Goal: Check status: Check status

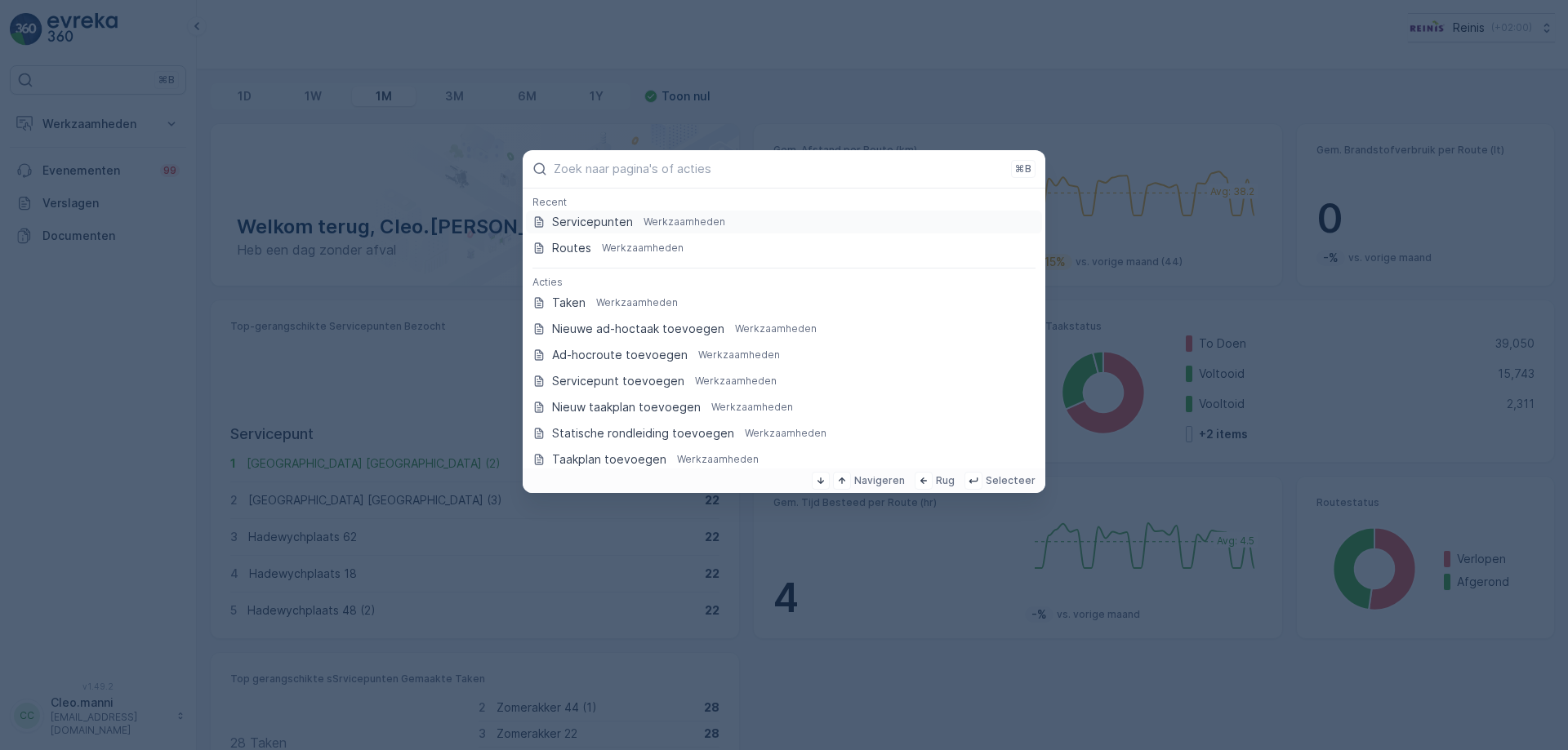
click at [576, 223] on p "Servicepunten" at bounding box center [592, 222] width 81 height 17
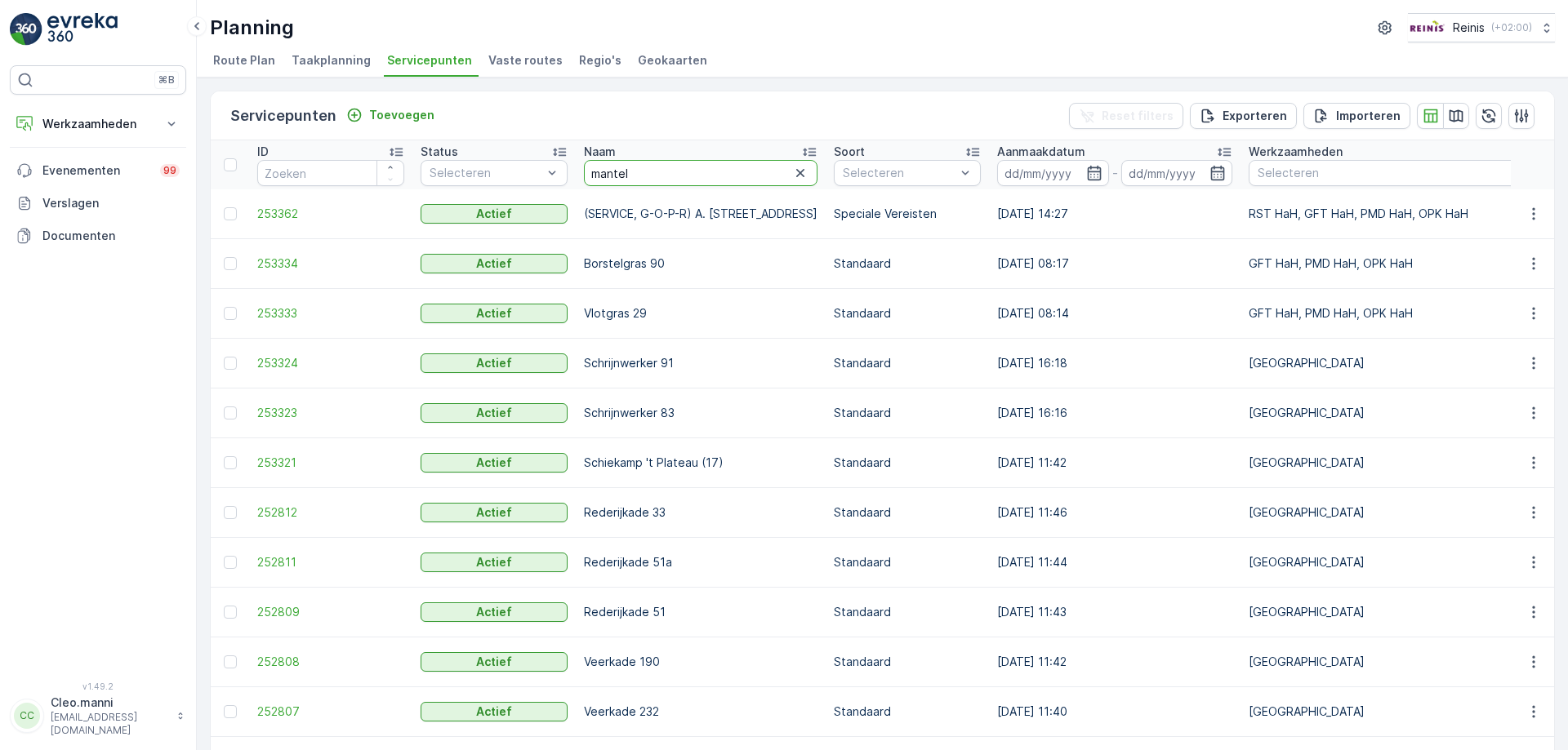
type input "mantel"
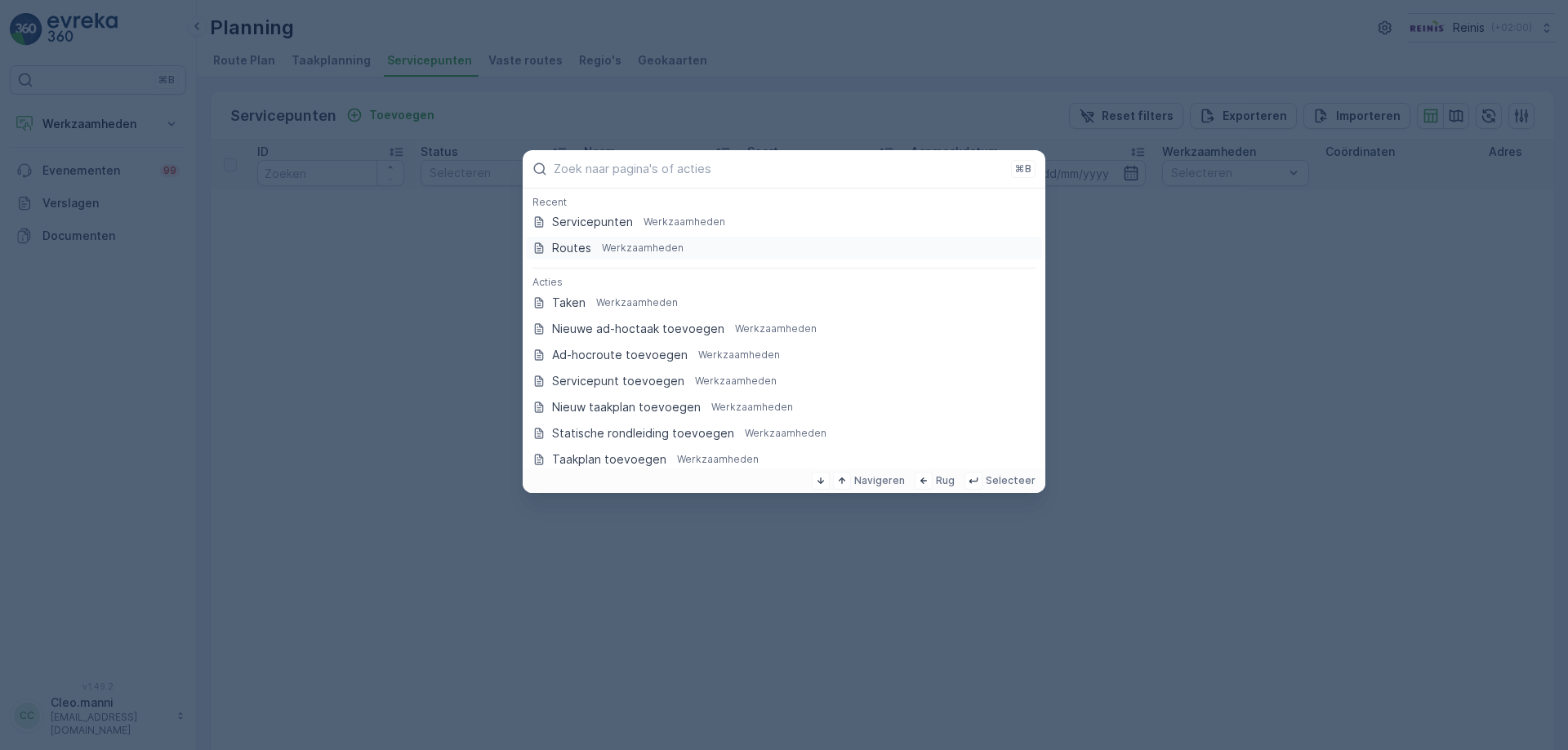
click at [585, 247] on p "Routes" at bounding box center [571, 248] width 39 height 17
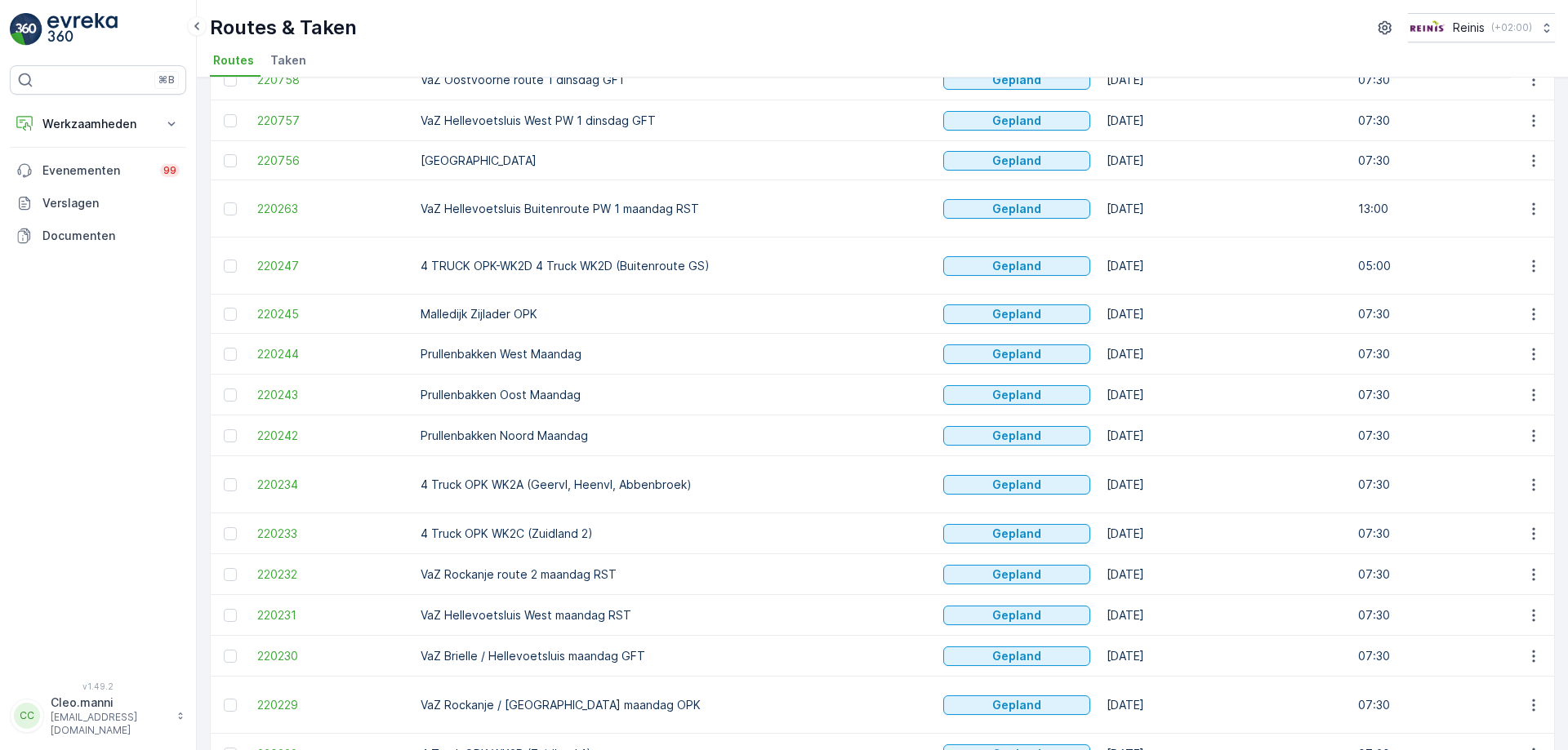
scroll to position [490, 0]
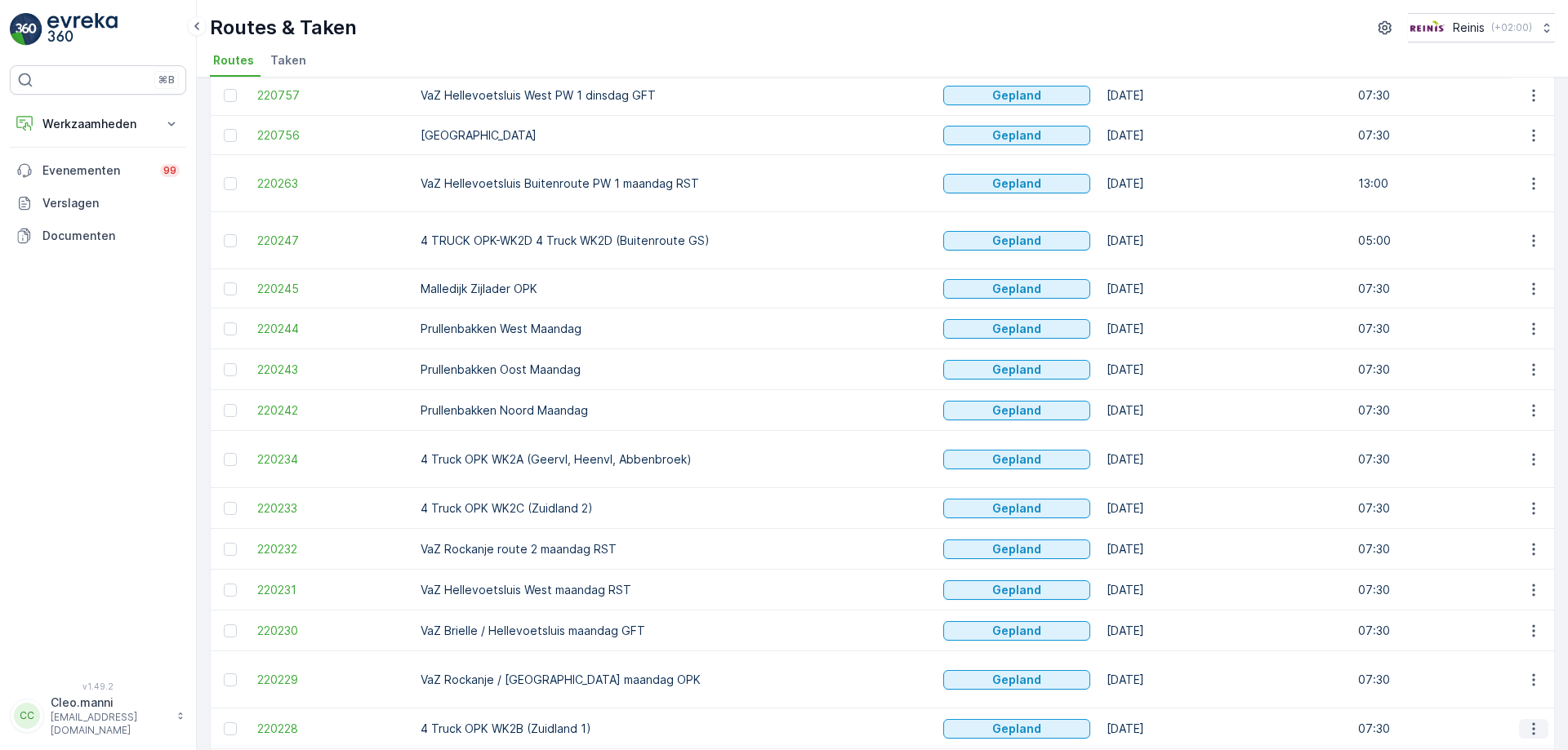
click at [1529, 720] on icon "button" at bounding box center [1533, 728] width 17 height 17
click at [1450, 553] on span "Toon meer details" at bounding box center [1460, 550] width 99 height 17
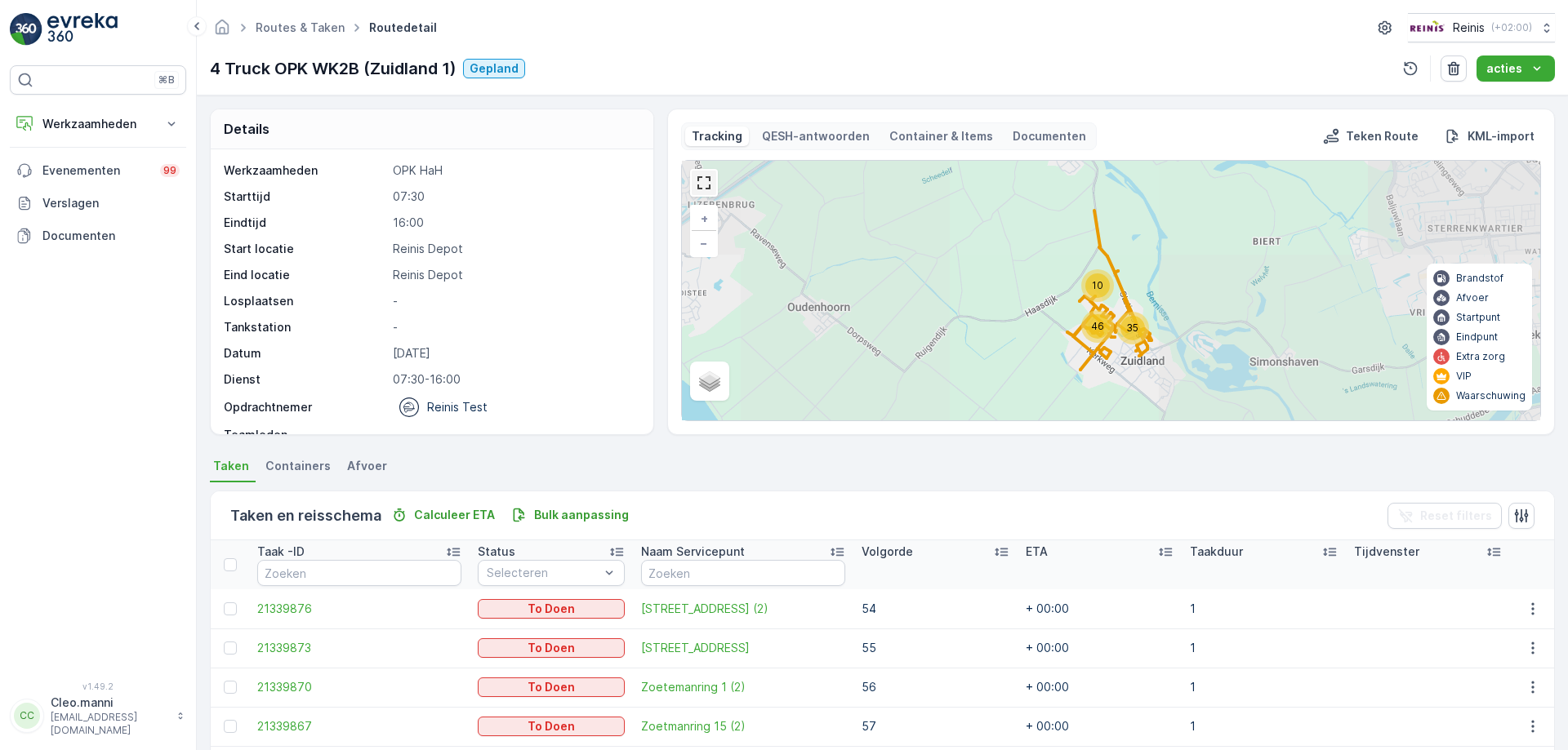
click at [705, 186] on link at bounding box center [704, 183] width 24 height 24
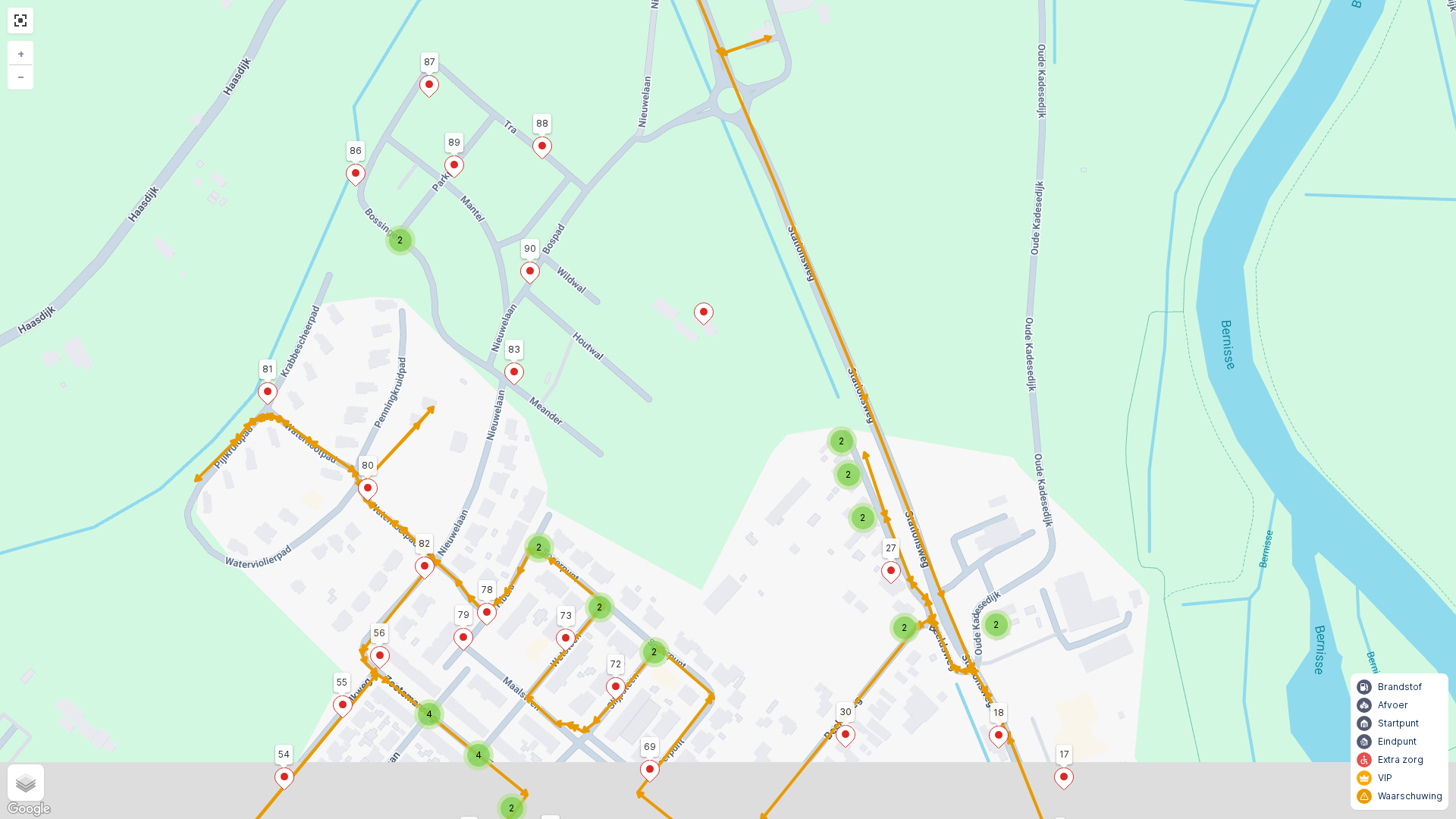
drag, startPoint x: 660, startPoint y: 490, endPoint x: 611, endPoint y: 420, distance: 85.4
click at [612, 420] on div "2 4 2 4 2 2 2 2 2 2 2 2 2 2 2 81 88 47 68 55 89 87 86 90 83 67 56 80 82 78 79 6…" at bounding box center [728, 409] width 1456 height 819
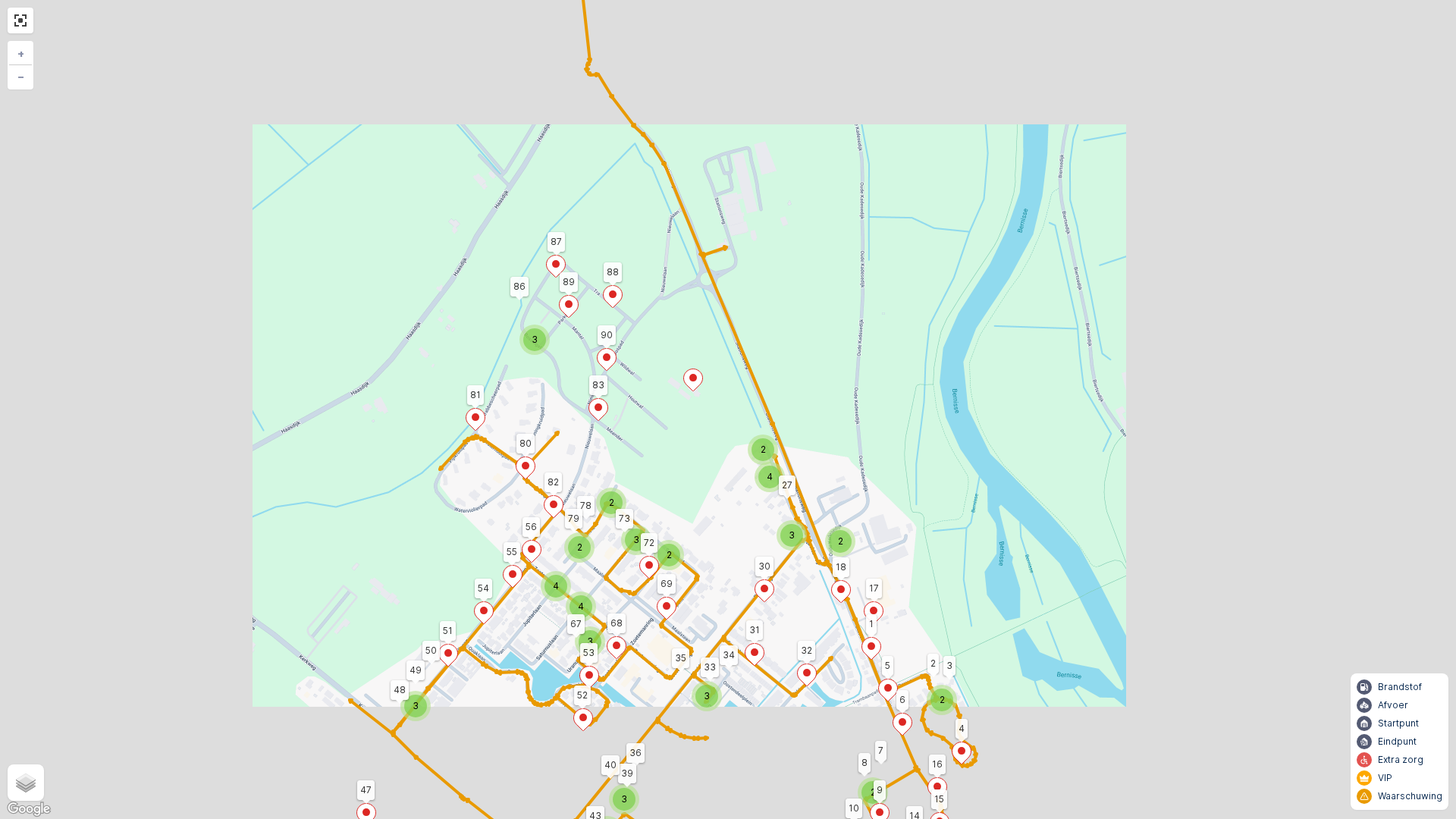
drag, startPoint x: 717, startPoint y: 495, endPoint x: 816, endPoint y: 368, distance: 161.0
click at [825, 351] on div "2 2 2 2 2 2 2 3 4 3 4 2 2 2 3 3 2 2 3 3 3 2 2 4 2 2 4 3 81 88 47 68 55 89 87 86…" at bounding box center [728, 409] width 1456 height 819
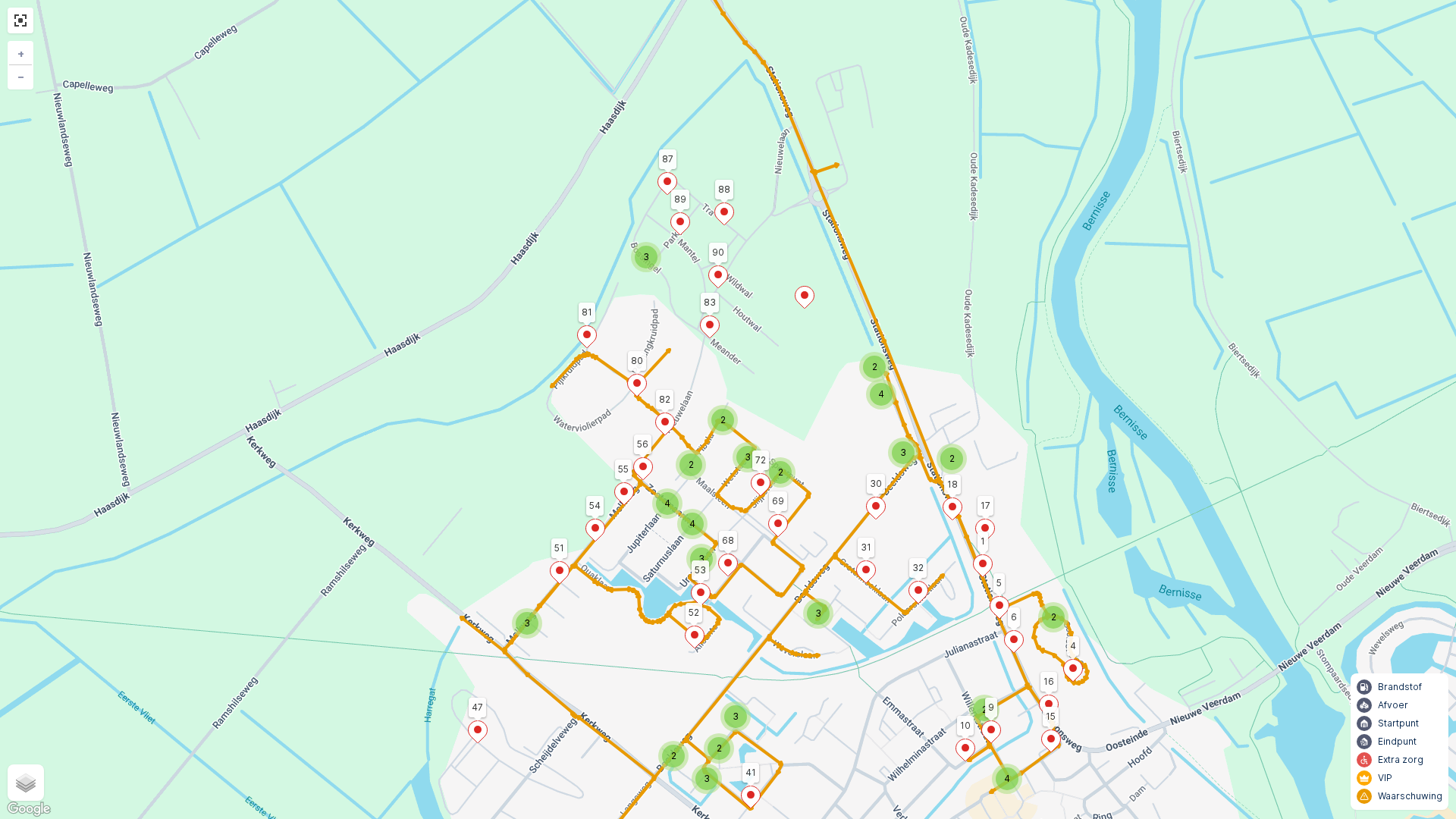
drag, startPoint x: 789, startPoint y: 367, endPoint x: 793, endPoint y: 442, distance: 75.1
click at [793, 442] on div "3 4 3 4 2 2 2 3 3 2 2 3 3 3 2 2 4 2 2 4 3 81 88 47 68 55 89 87 90 83 56 80 82 6…" at bounding box center [728, 409] width 1456 height 819
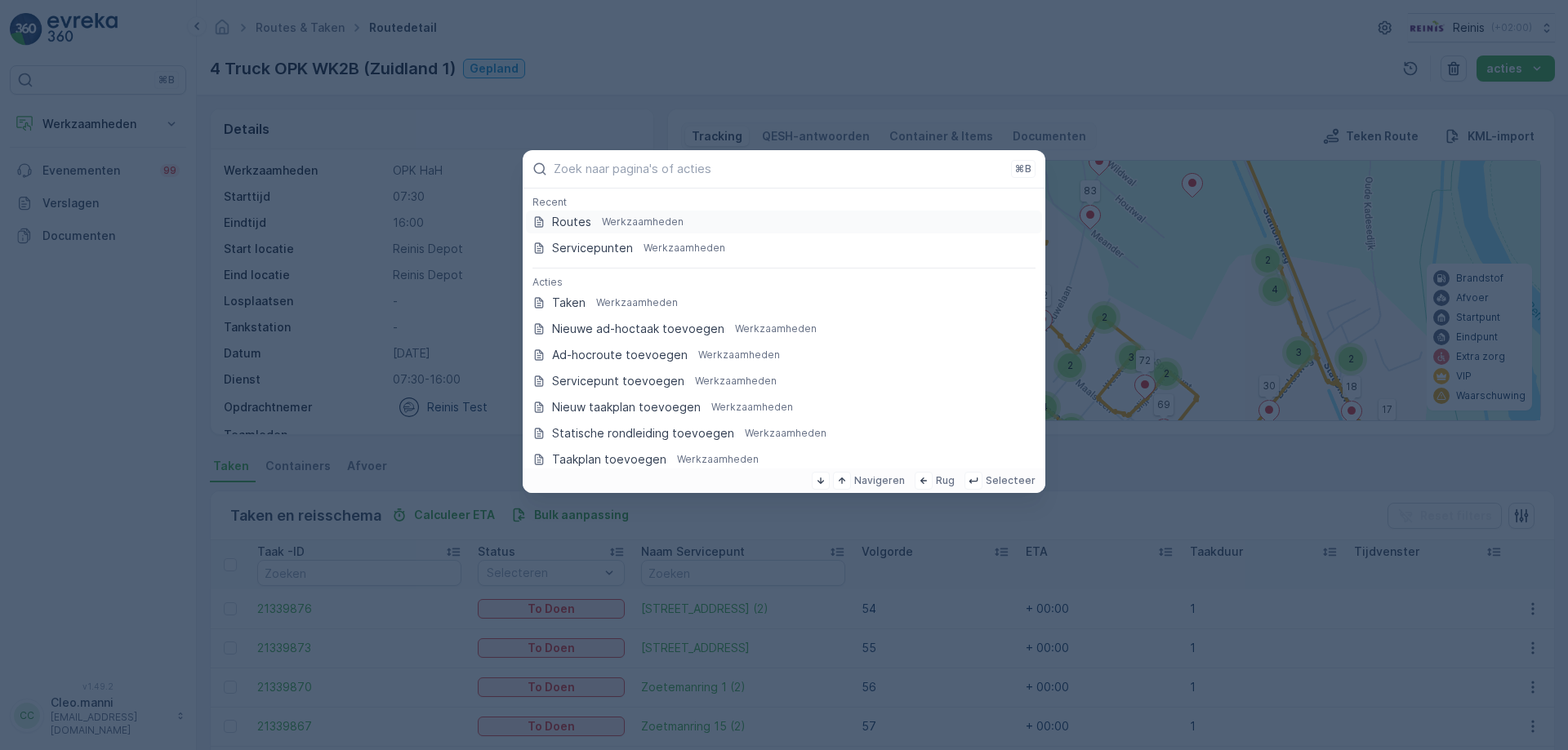
click at [577, 222] on p "Routes" at bounding box center [571, 222] width 39 height 17
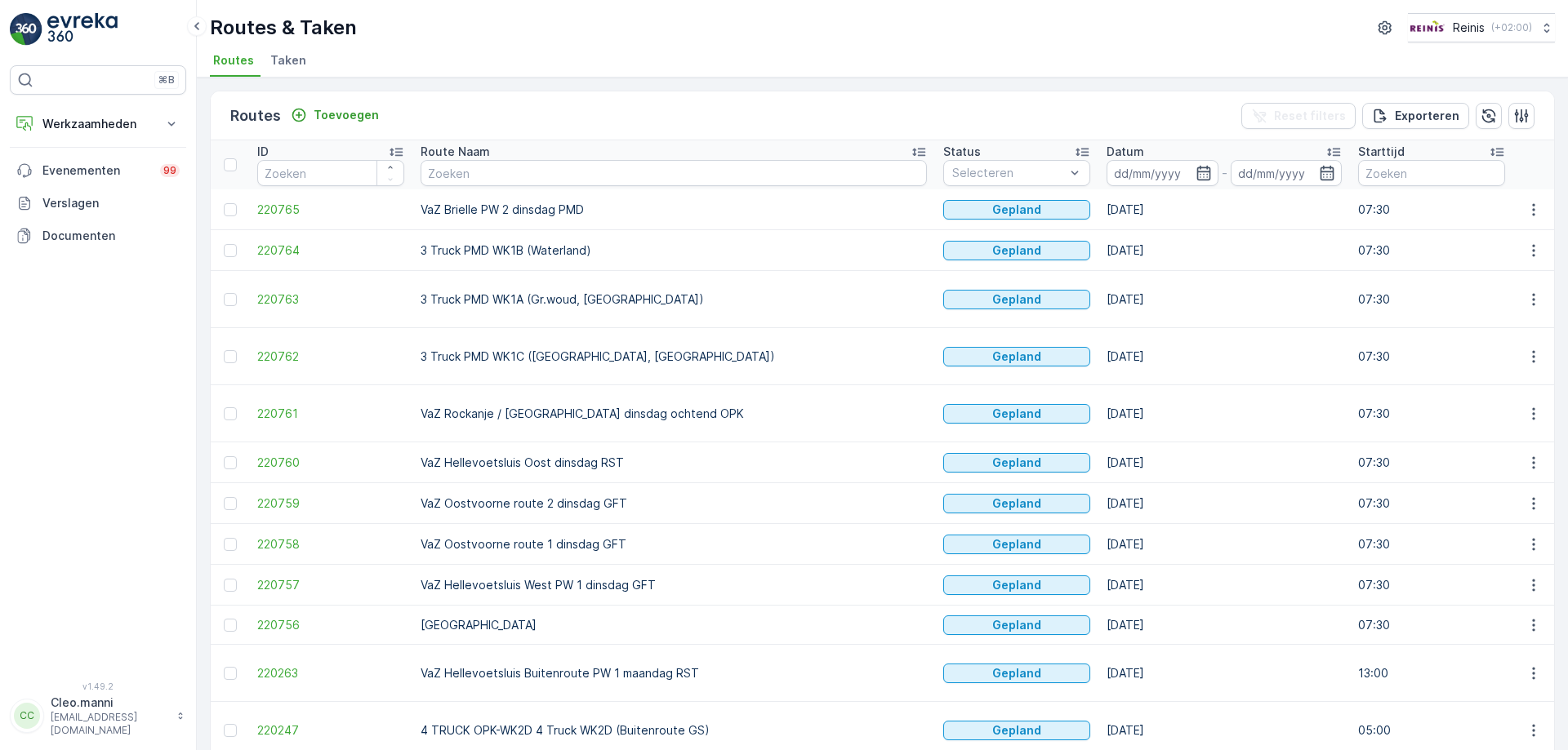
click at [1195, 170] on icon "button" at bounding box center [1203, 173] width 17 height 17
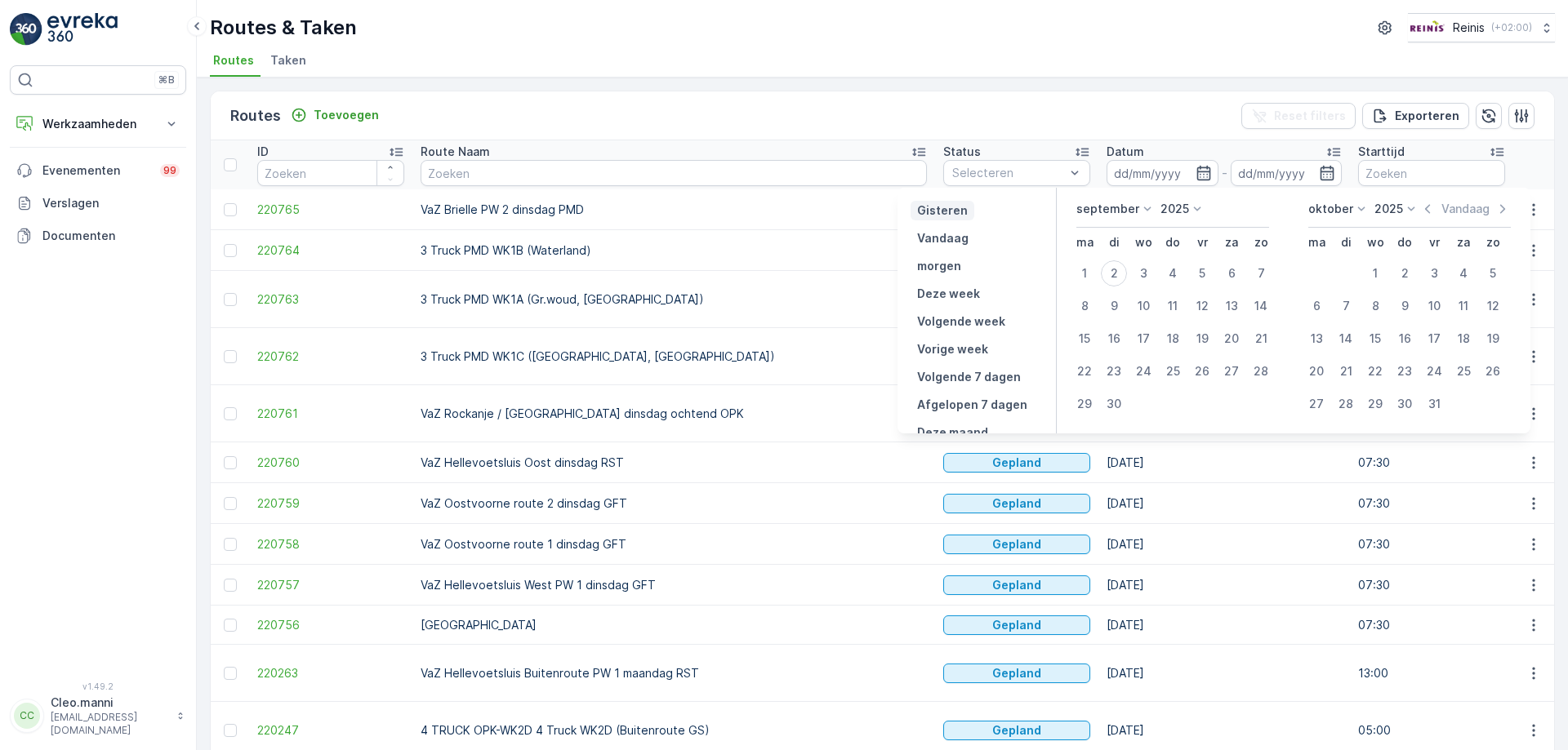
click at [946, 212] on p "Gisteren" at bounding box center [943, 211] width 50 height 17
type input "[DATE]"
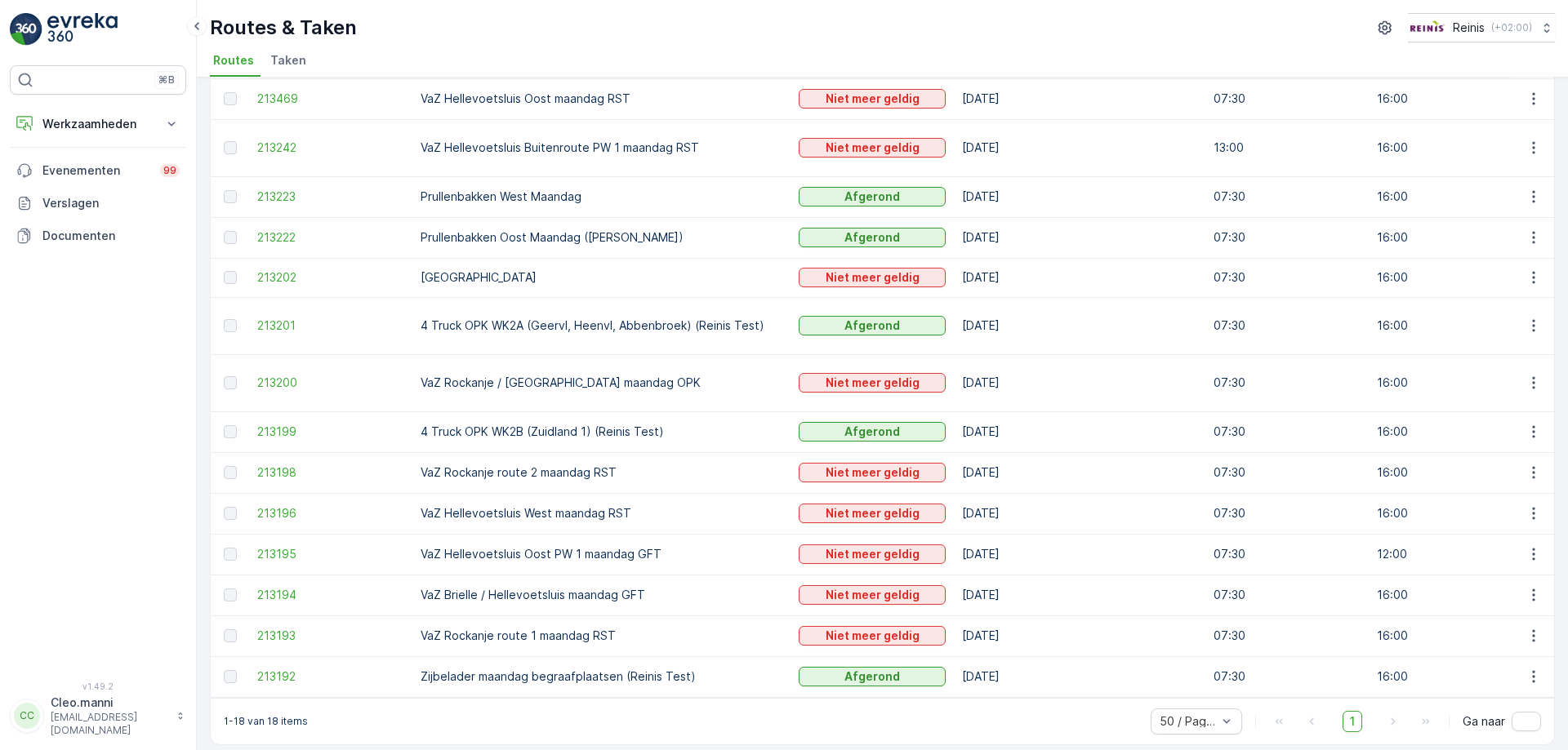
scroll to position [207, 0]
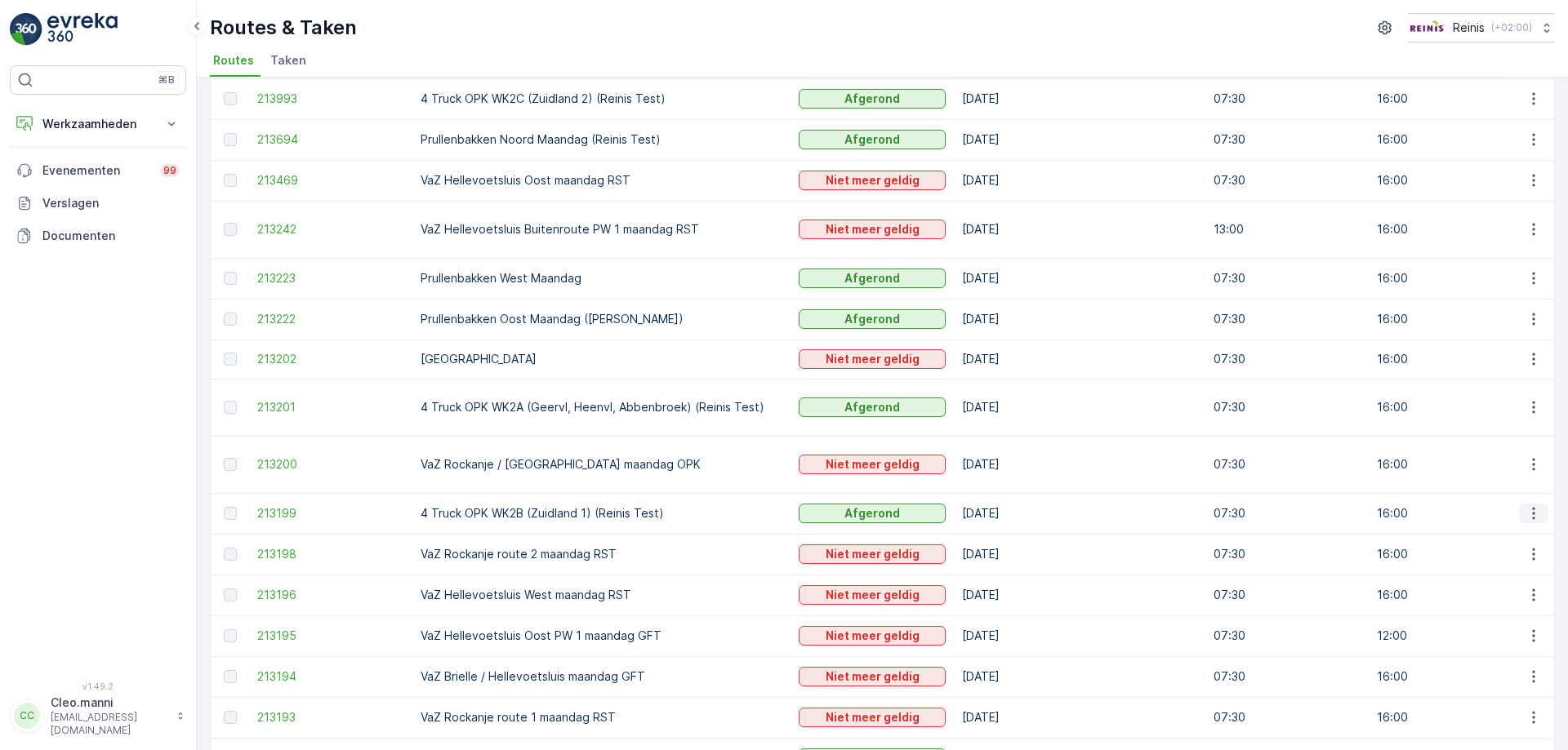
click at [1525, 506] on icon "button" at bounding box center [1533, 513] width 17 height 17
click at [1504, 520] on span "Toon meer details" at bounding box center [1503, 521] width 99 height 17
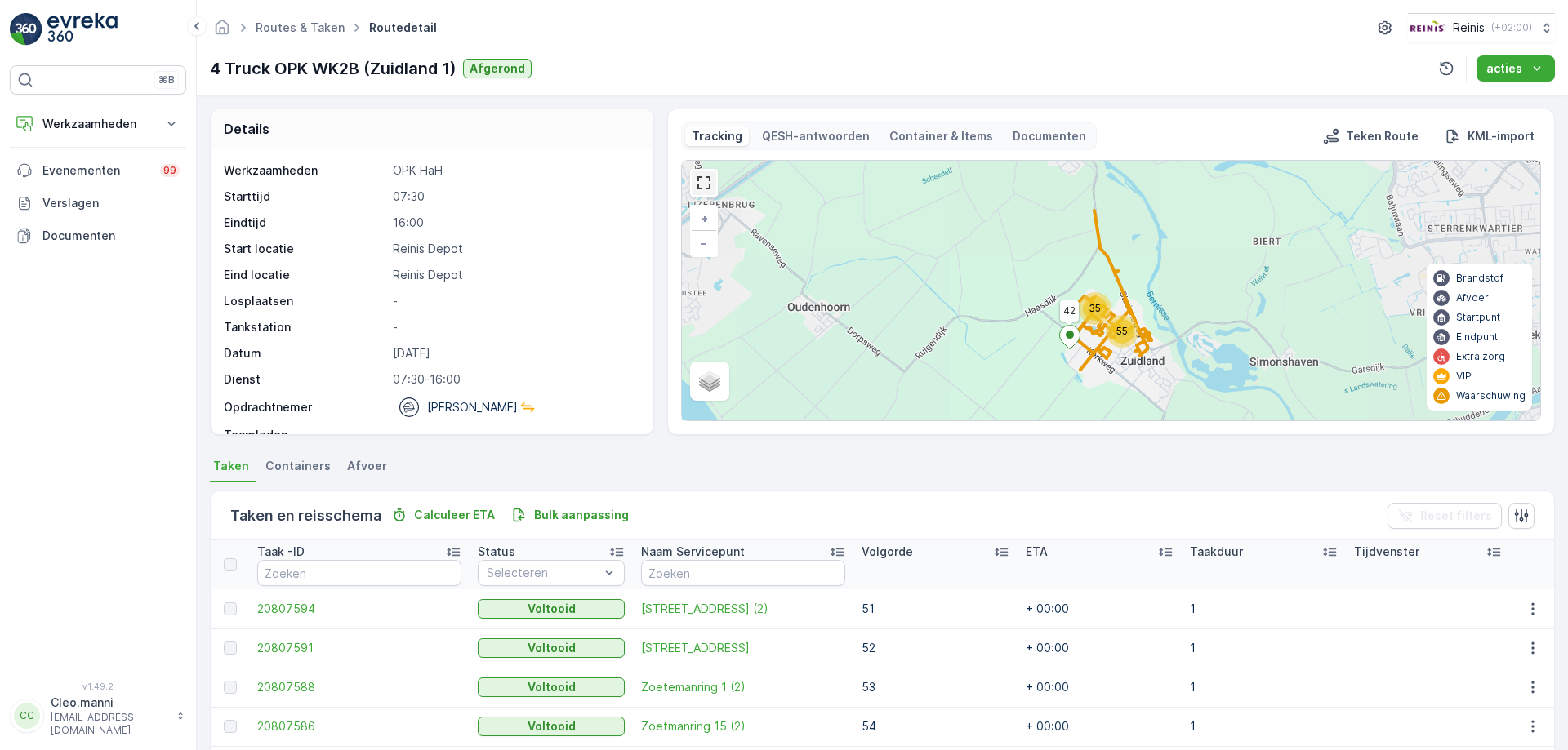
click at [698, 178] on link at bounding box center [704, 183] width 24 height 24
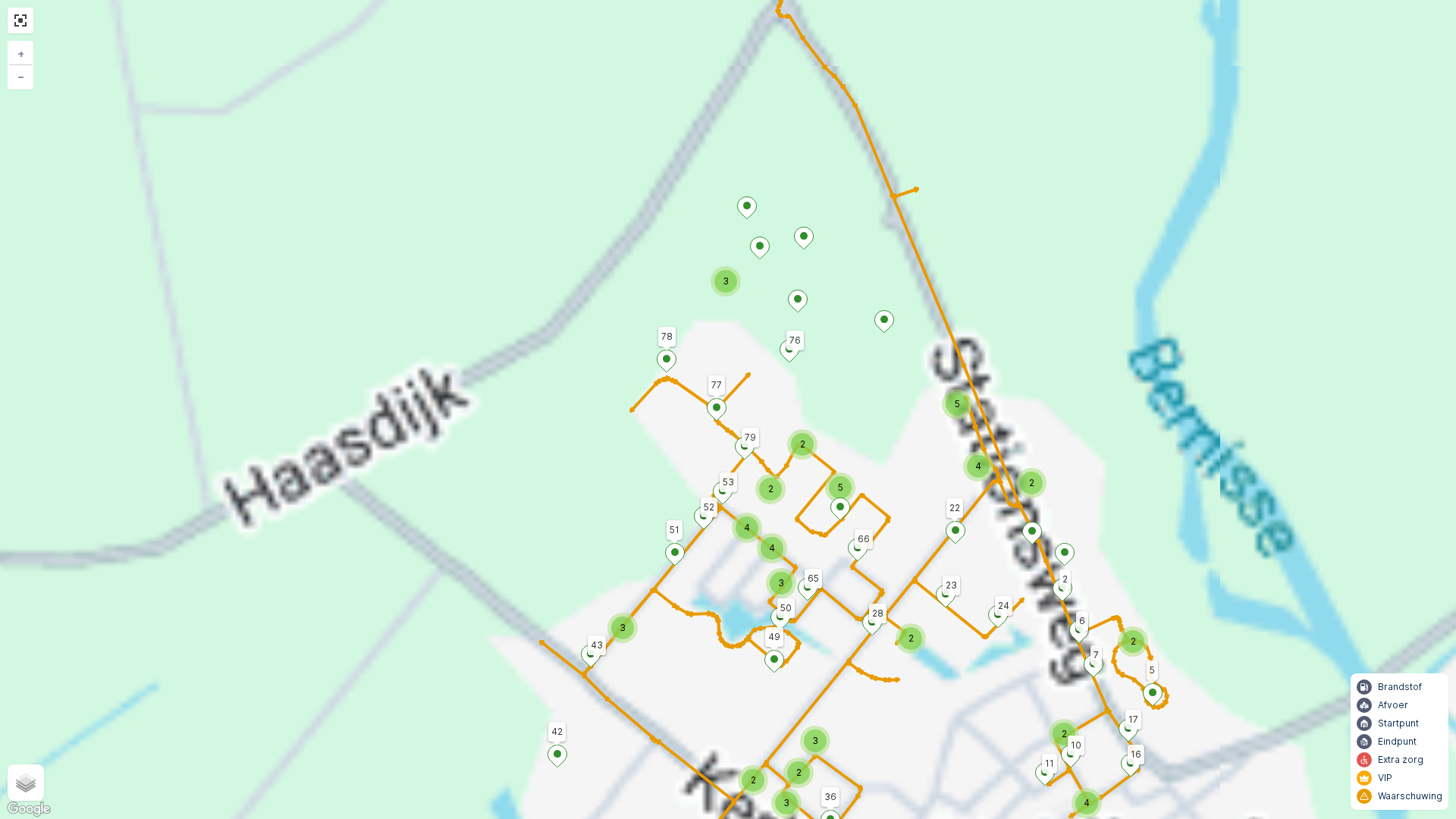
drag, startPoint x: 741, startPoint y: 420, endPoint x: 654, endPoint y: 495, distance: 114.9
click at [610, 512] on div "4 4 2 10 10 4 6 4 6 2 3 3 2 5 7 3 3 4 4 2 2 5 2 2 4 5 2 4 2 3 3 2 3 2 42 51 78 …" at bounding box center [728, 409] width 1456 height 819
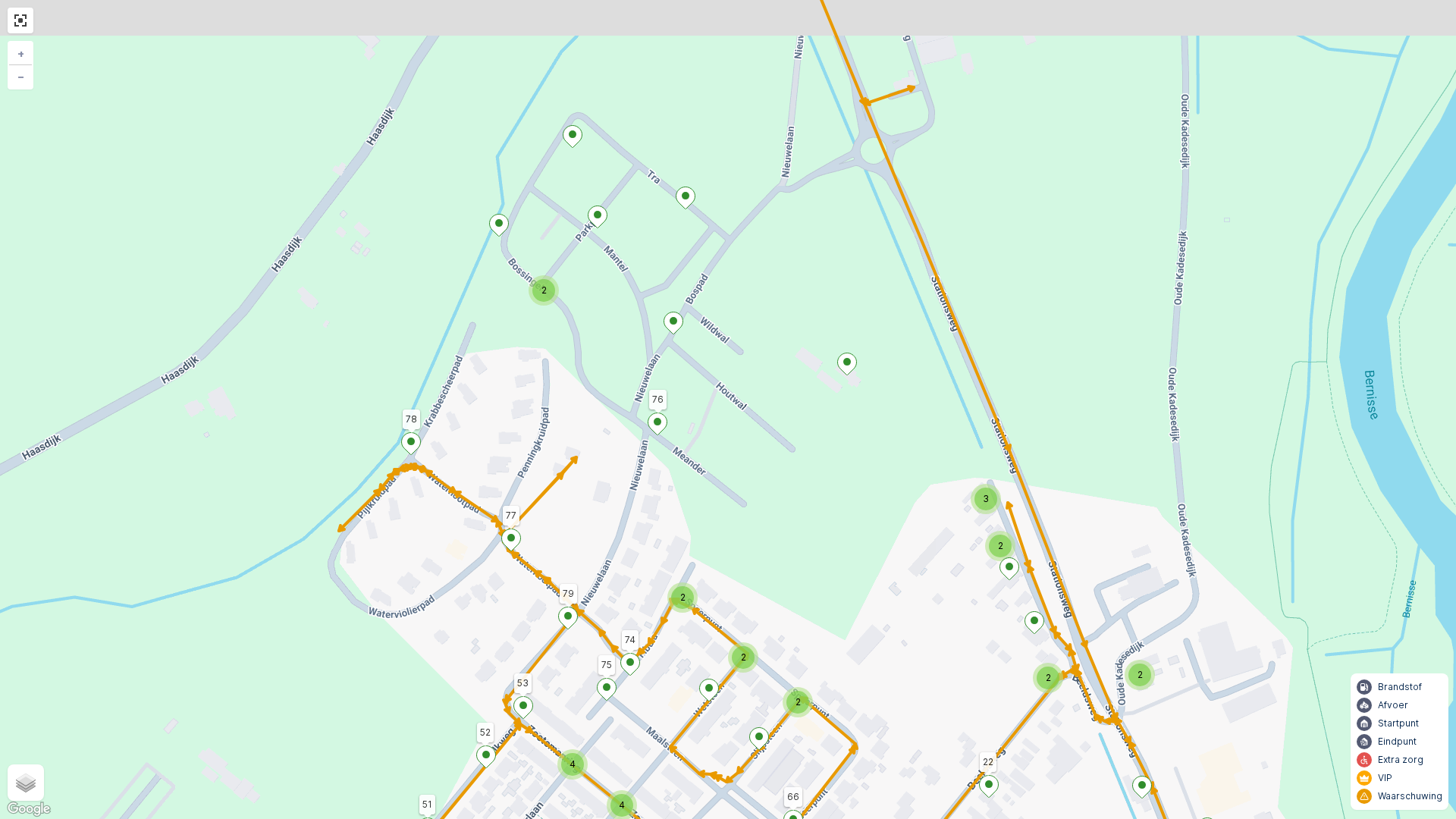
drag, startPoint x: 716, startPoint y: 484, endPoint x: 705, endPoint y: 500, distance: 19.4
click at [705, 500] on div "2 4 4 2 2 2 2 2 2 3 2 2 2 2 42 51 78 77 5 22 36 49 43 76 53 52 79 6 7 11 10 17 …" at bounding box center [728, 409] width 1456 height 819
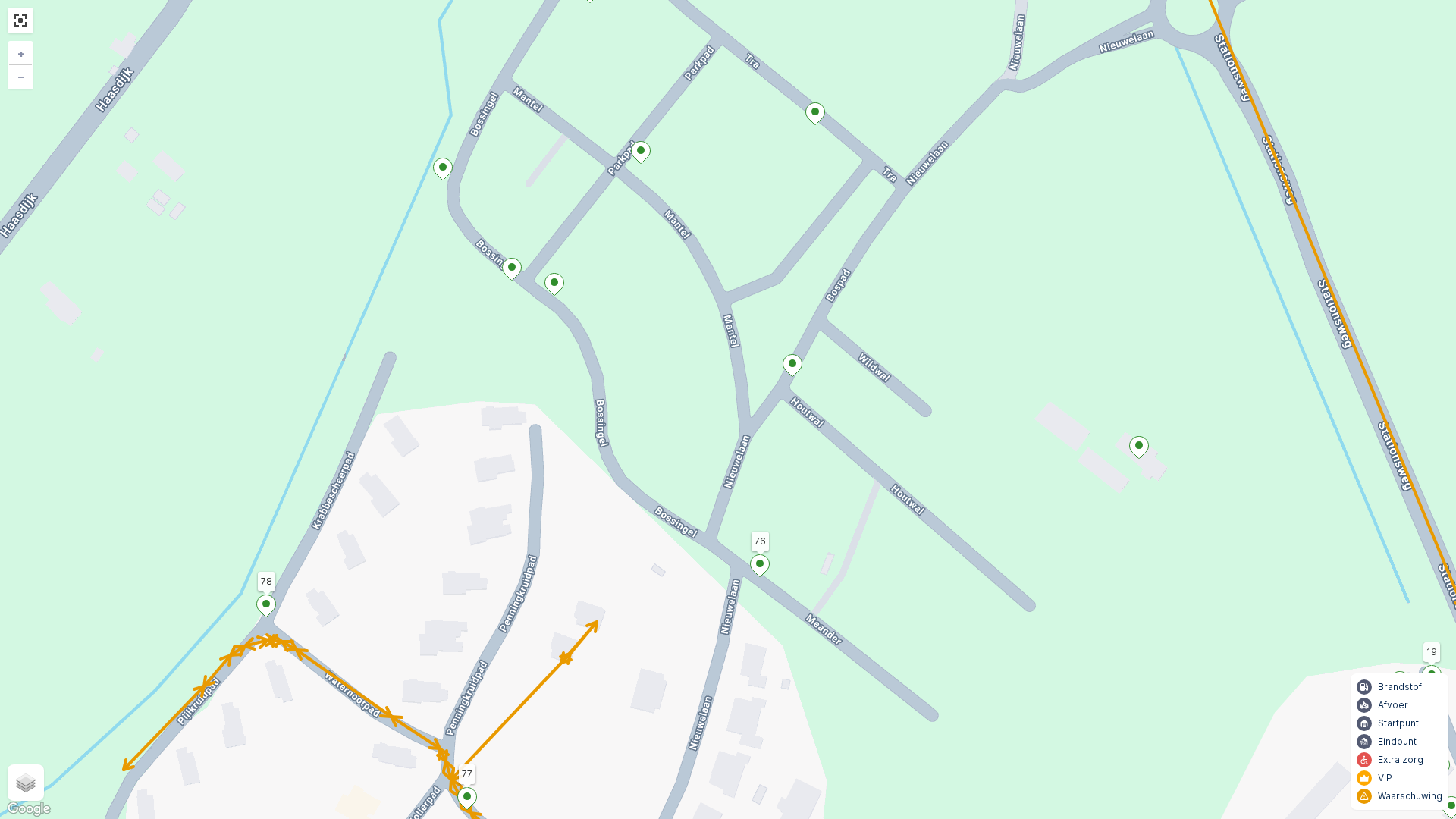
drag, startPoint x: 821, startPoint y: 564, endPoint x: 864, endPoint y: 651, distance: 97.0
click at [864, 651] on div "4 4 2 2 2 2 42 51 78 77 5 22 36 49 43 76 53 52 79 6 7 11 10 17 16 23 24 2 28 66…" at bounding box center [728, 409] width 1456 height 819
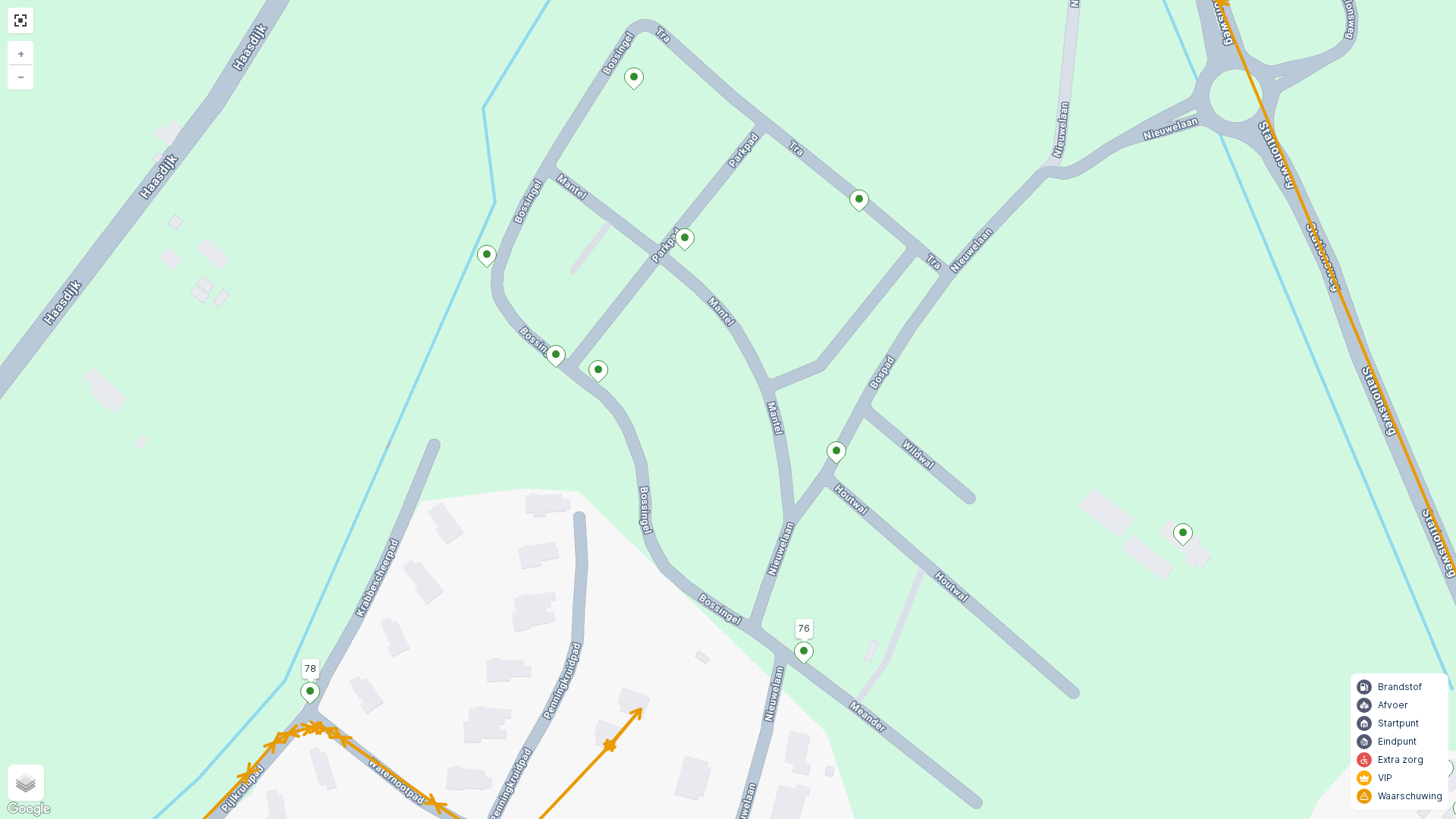
drag, startPoint x: 855, startPoint y: 610, endPoint x: 864, endPoint y: 697, distance: 87.5
click at [864, 696] on div "4 4 2 2 2 2 42 51 78 77 5 22 36 49 43 76 53 52 79 6 7 11 10 17 16 23 24 2 28 66…" at bounding box center [728, 409] width 1456 height 819
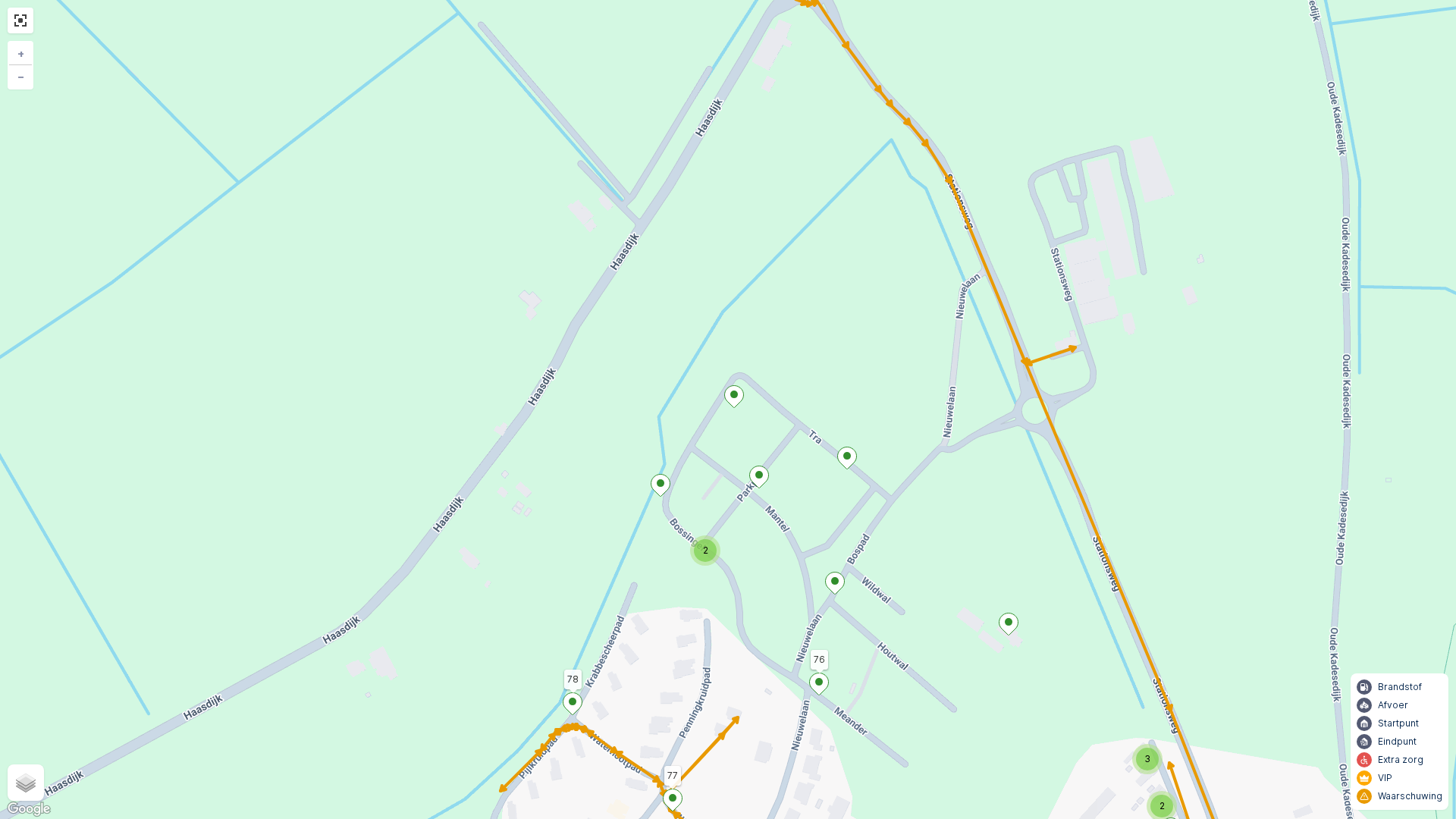
drag, startPoint x: 884, startPoint y: 699, endPoint x: 822, endPoint y: 610, distance: 108.5
click at [825, 614] on div "2 4 4 2 2 2 2 2 2 3 2 2 2 2 42 51 78 77 5 22 36 49 43 76 53 52 79 6 7 11 10 17 …" at bounding box center [728, 409] width 1456 height 819
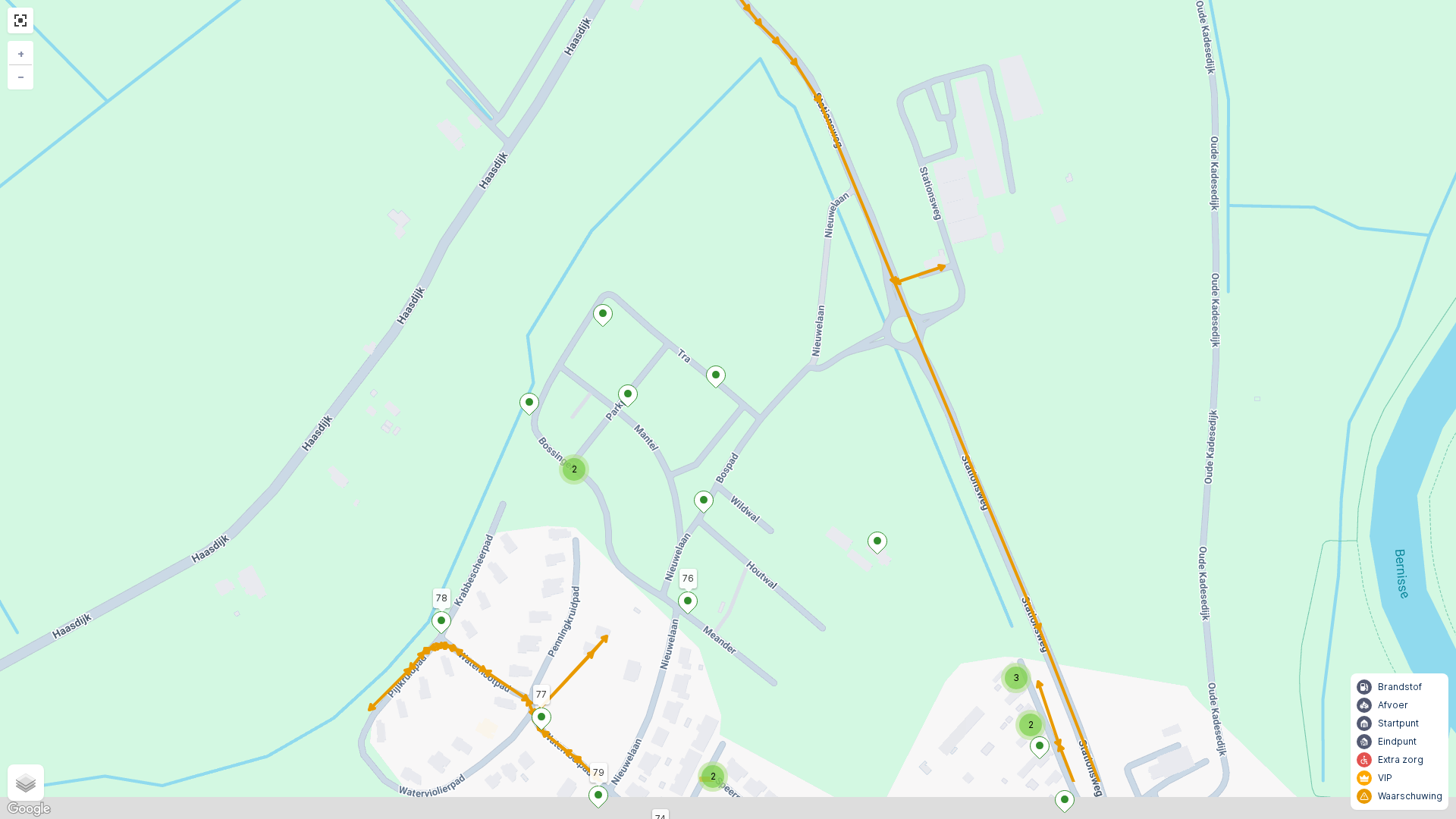
drag, startPoint x: 767, startPoint y: 728, endPoint x: 715, endPoint y: 622, distance: 118.1
click at [715, 622] on div "2 4 4 2 2 2 2 2 2 3 2 2 2 2 42 51 78 77 5 22 36 49 43 46 44 45 76 53 52 79 75 7…" at bounding box center [728, 409] width 1456 height 819
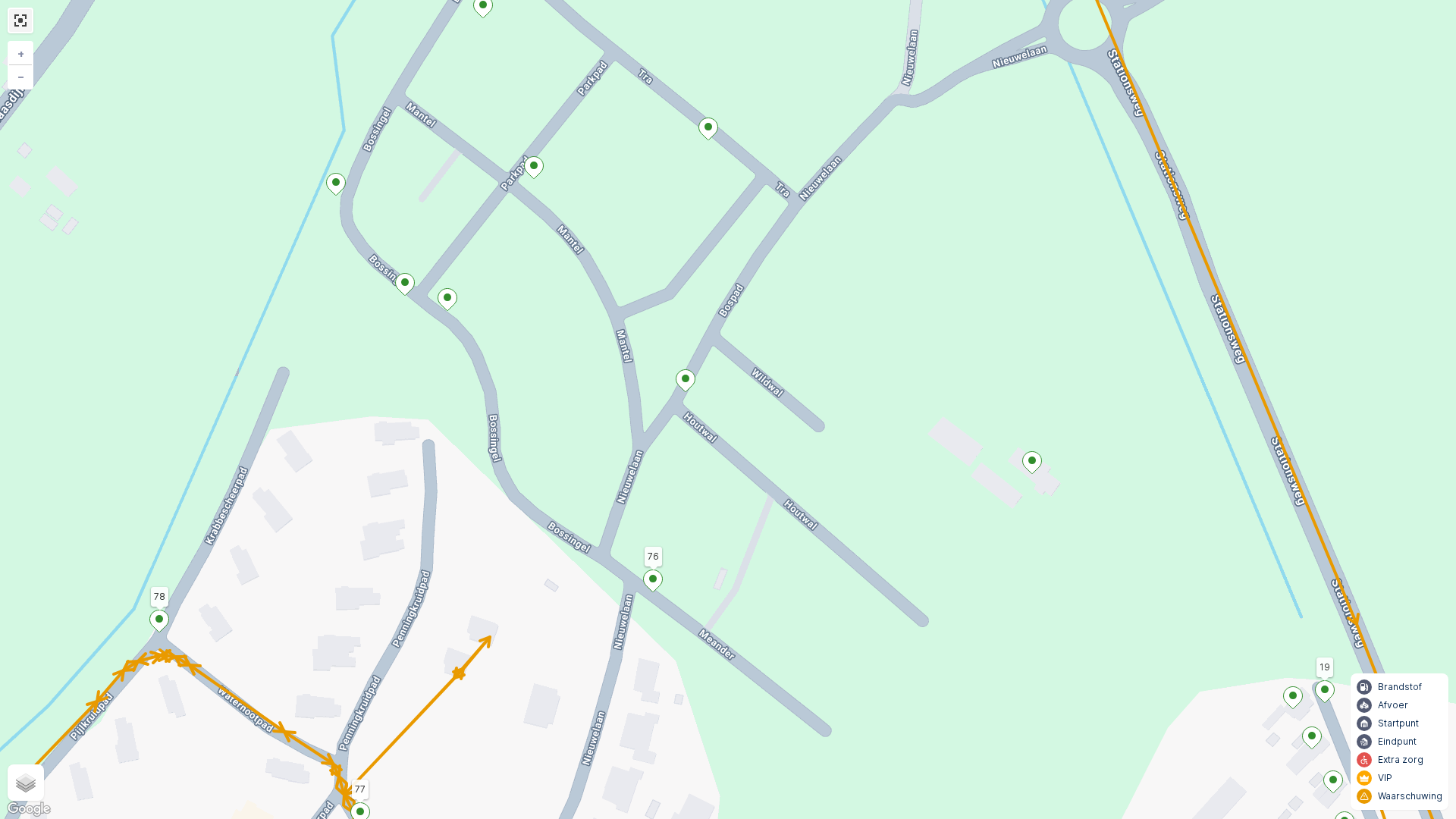
click at [20, 21] on link at bounding box center [20, 20] width 23 height 23
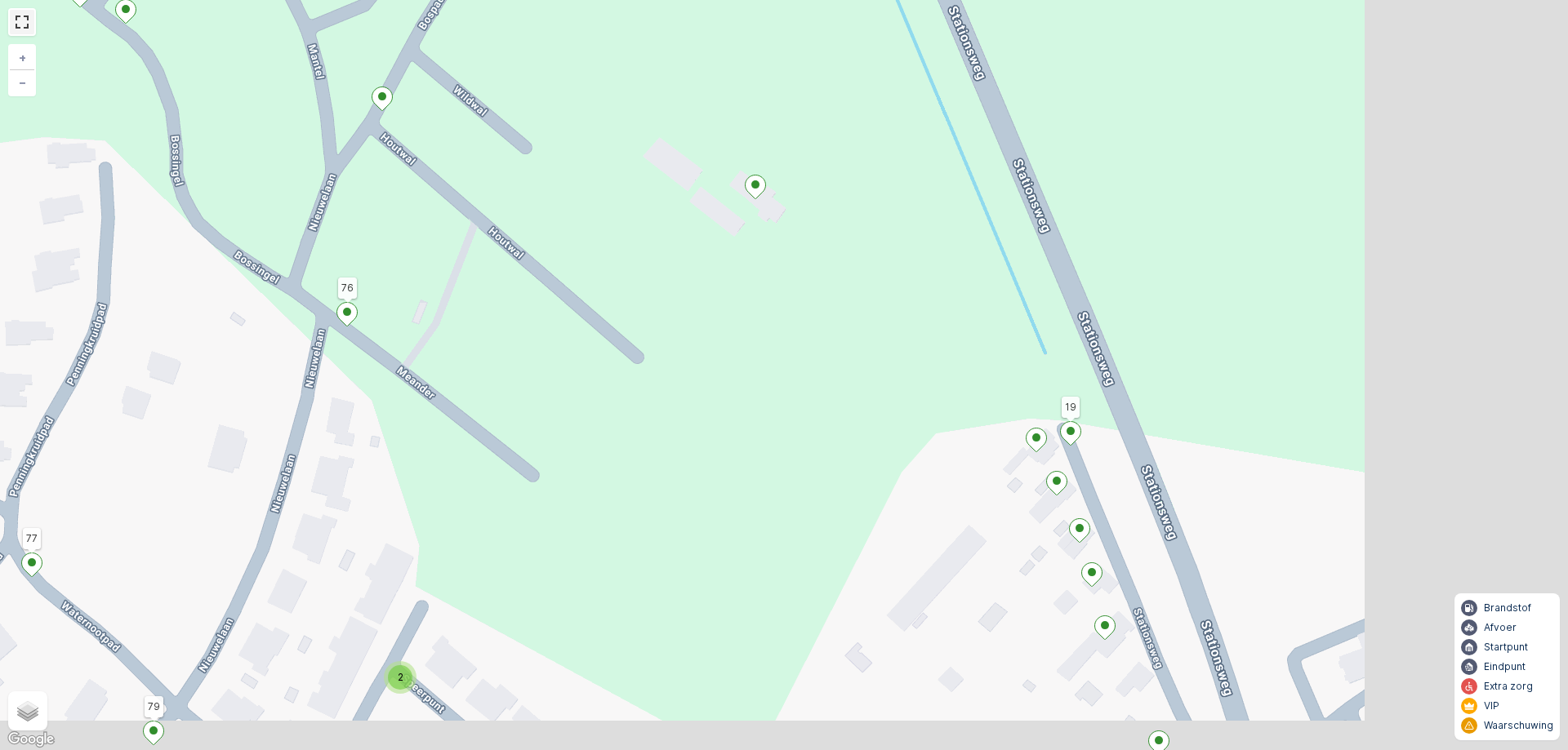
scroll to position [22, 0]
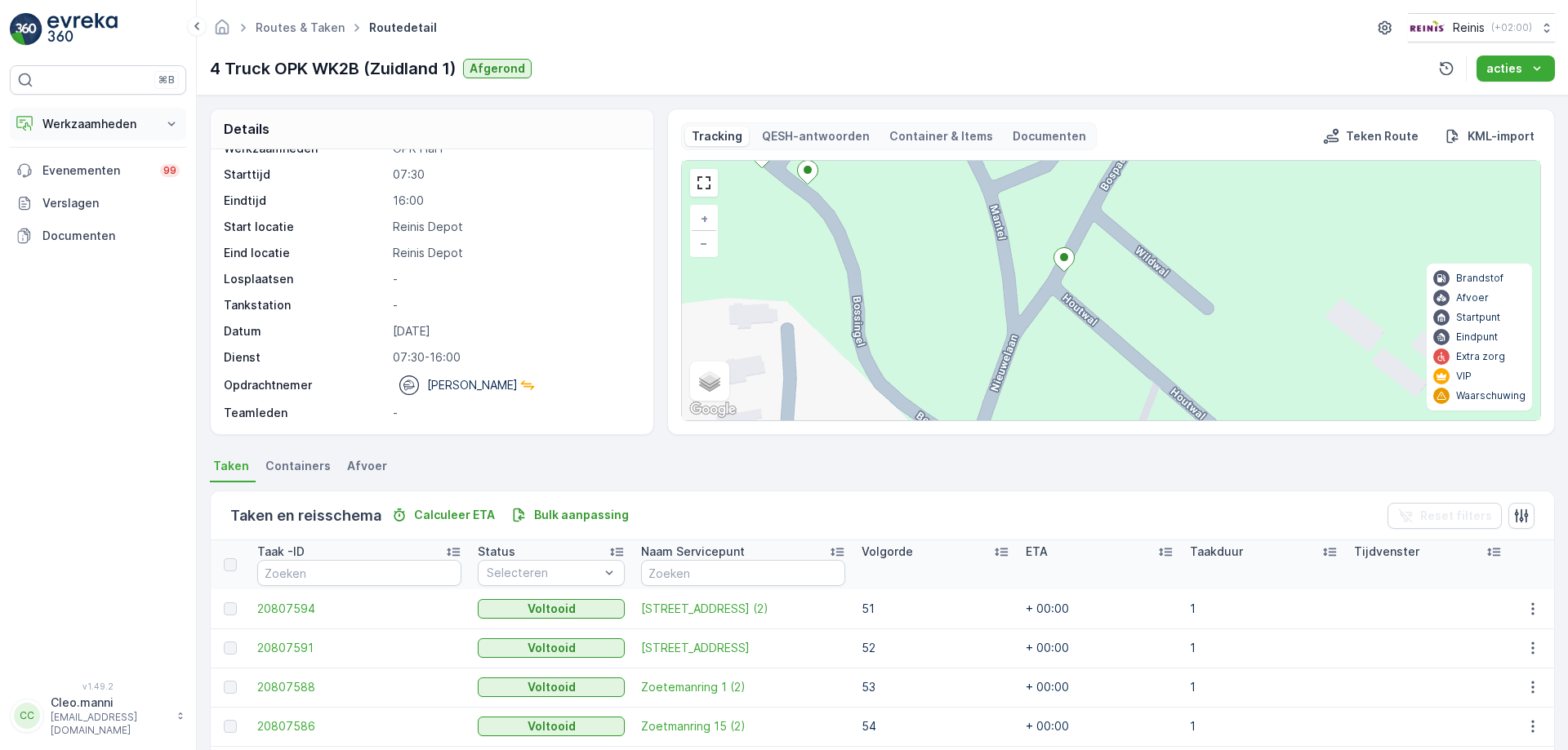
click at [164, 122] on button "Werkzaamheden" at bounding box center [98, 124] width 177 height 33
click at [116, 191] on p "Routes en Taken" at bounding box center [88, 198] width 93 height 17
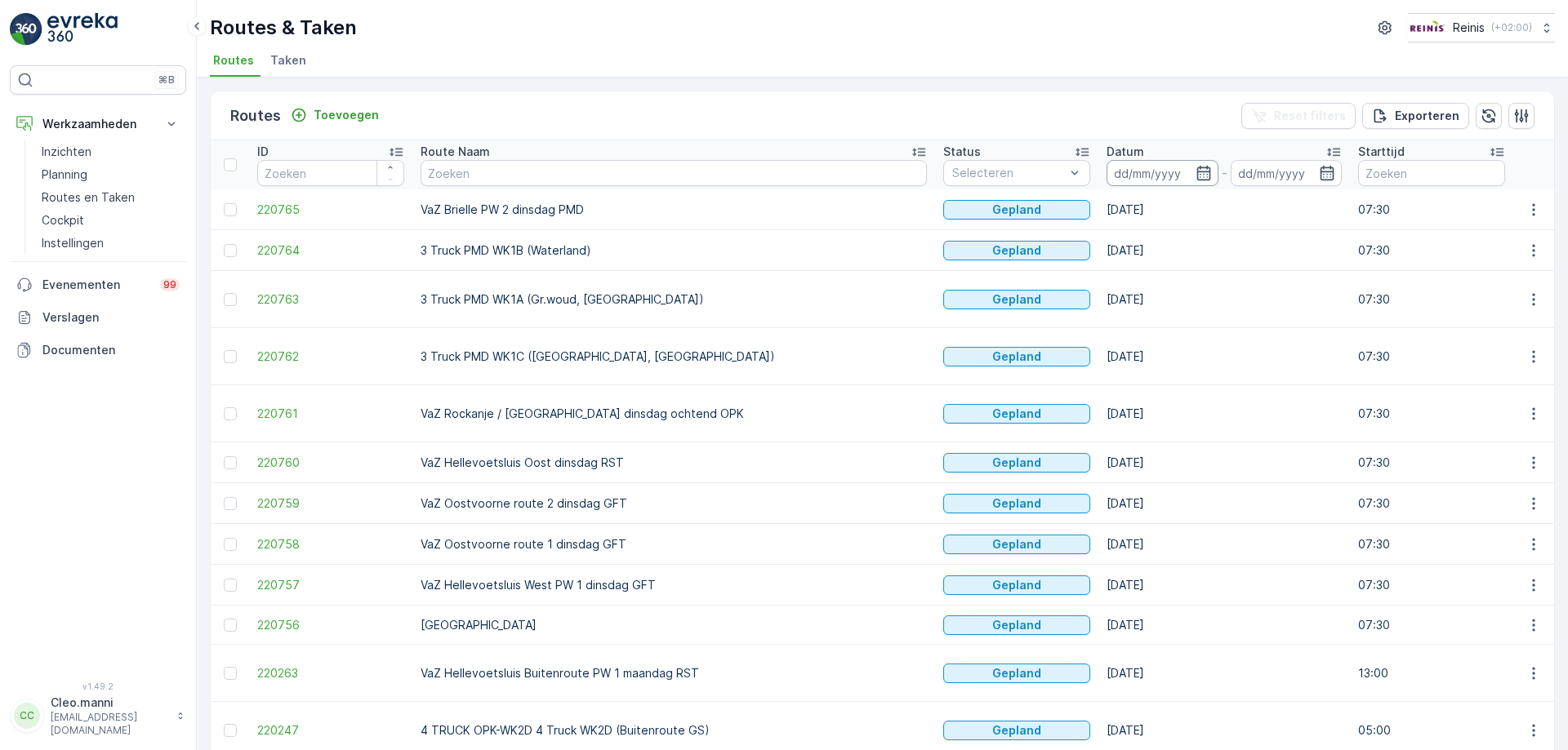
click at [1107, 166] on input at bounding box center [1162, 173] width 112 height 26
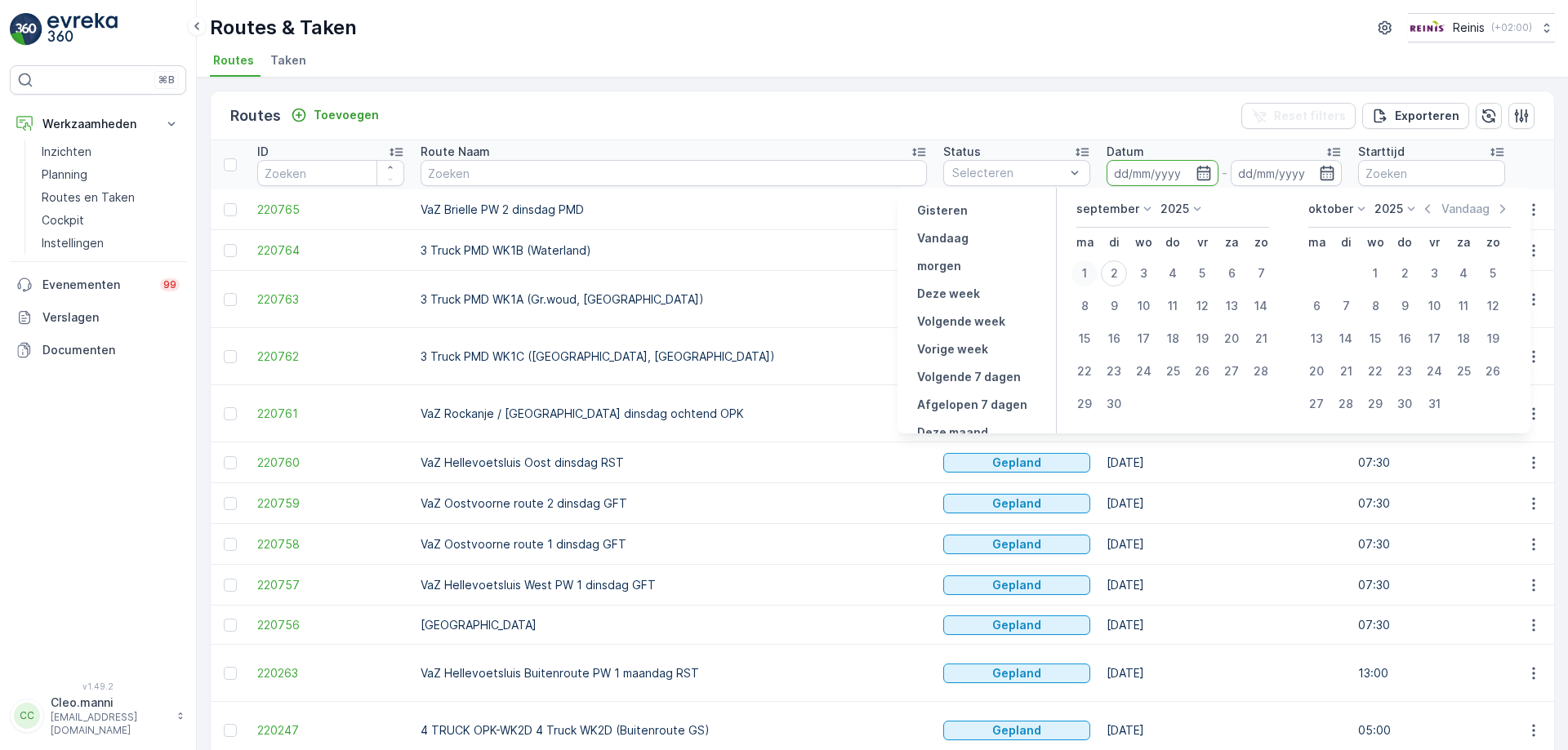
click at [1087, 273] on div "1" at bounding box center [1085, 273] width 26 height 26
type input "[DATE]"
click at [1087, 273] on div "1" at bounding box center [1085, 273] width 26 height 26
type input "[DATE]"
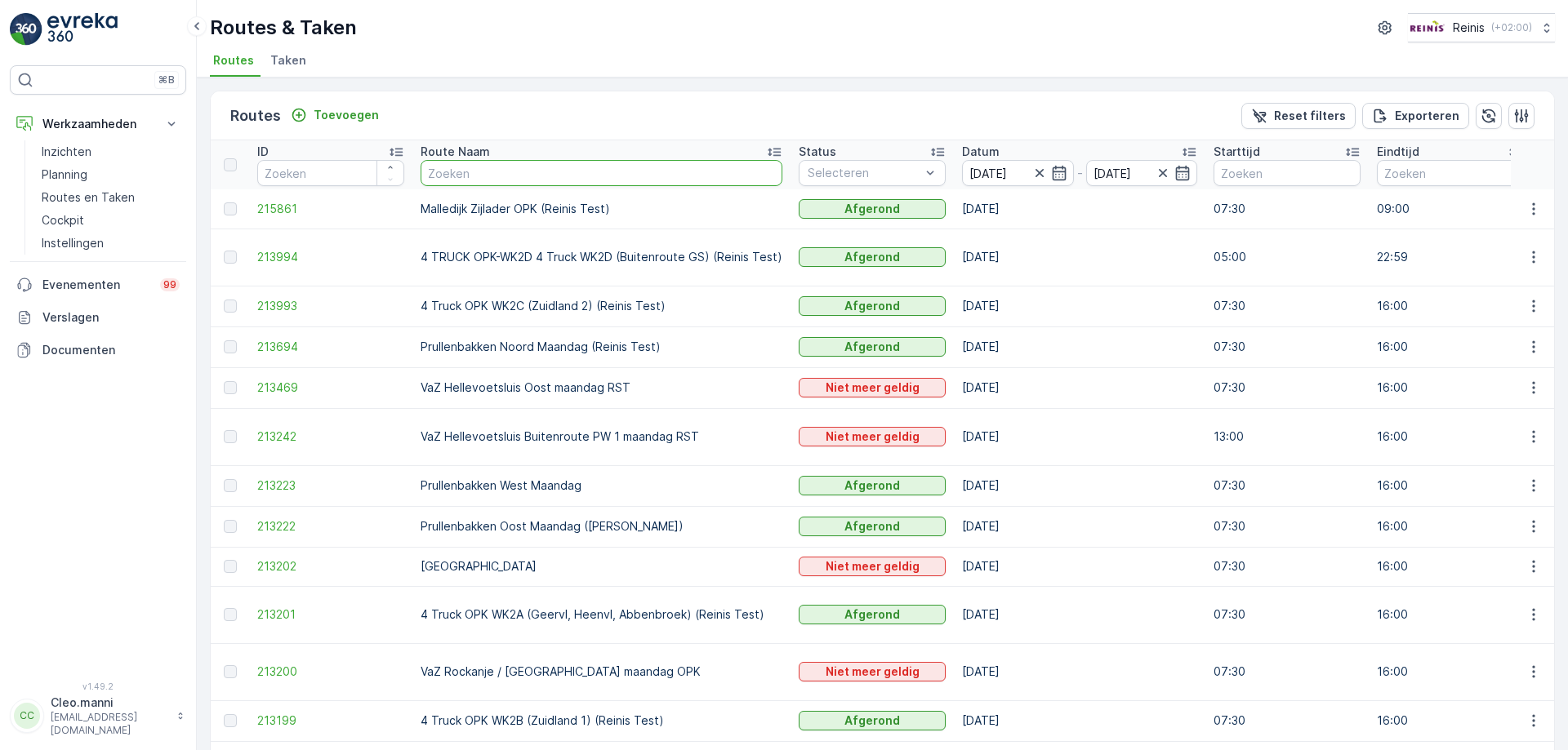
click at [772, 160] on input "text" at bounding box center [602, 173] width 362 height 26
click at [770, 151] on icon at bounding box center [774, 151] width 17 height 17
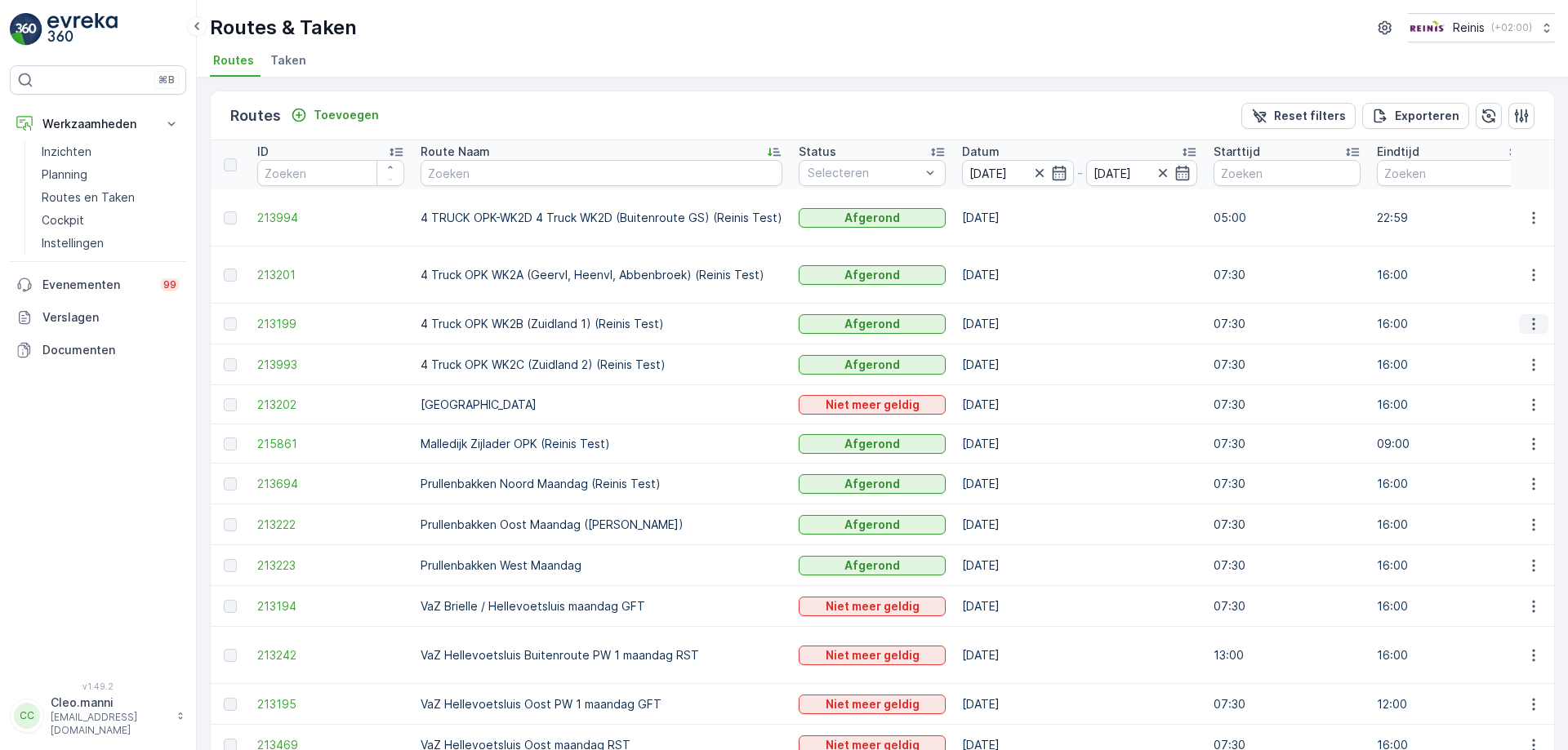
click at [1531, 321] on icon "button" at bounding box center [1533, 324] width 17 height 17
click at [1509, 368] on span "Toon route tracking" at bounding box center [1508, 371] width 110 height 17
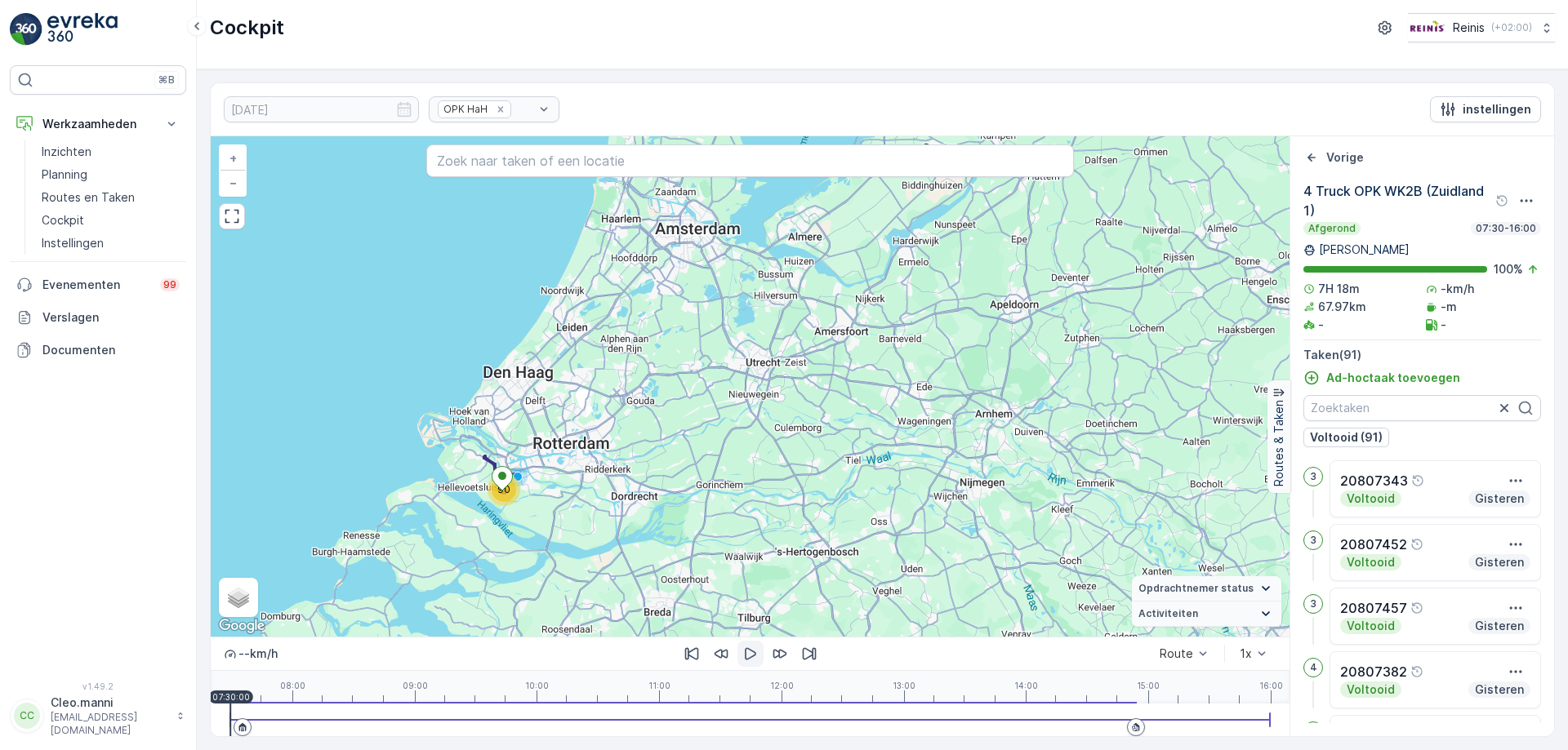
click at [746, 653] on icon "button" at bounding box center [750, 654] width 11 height 12
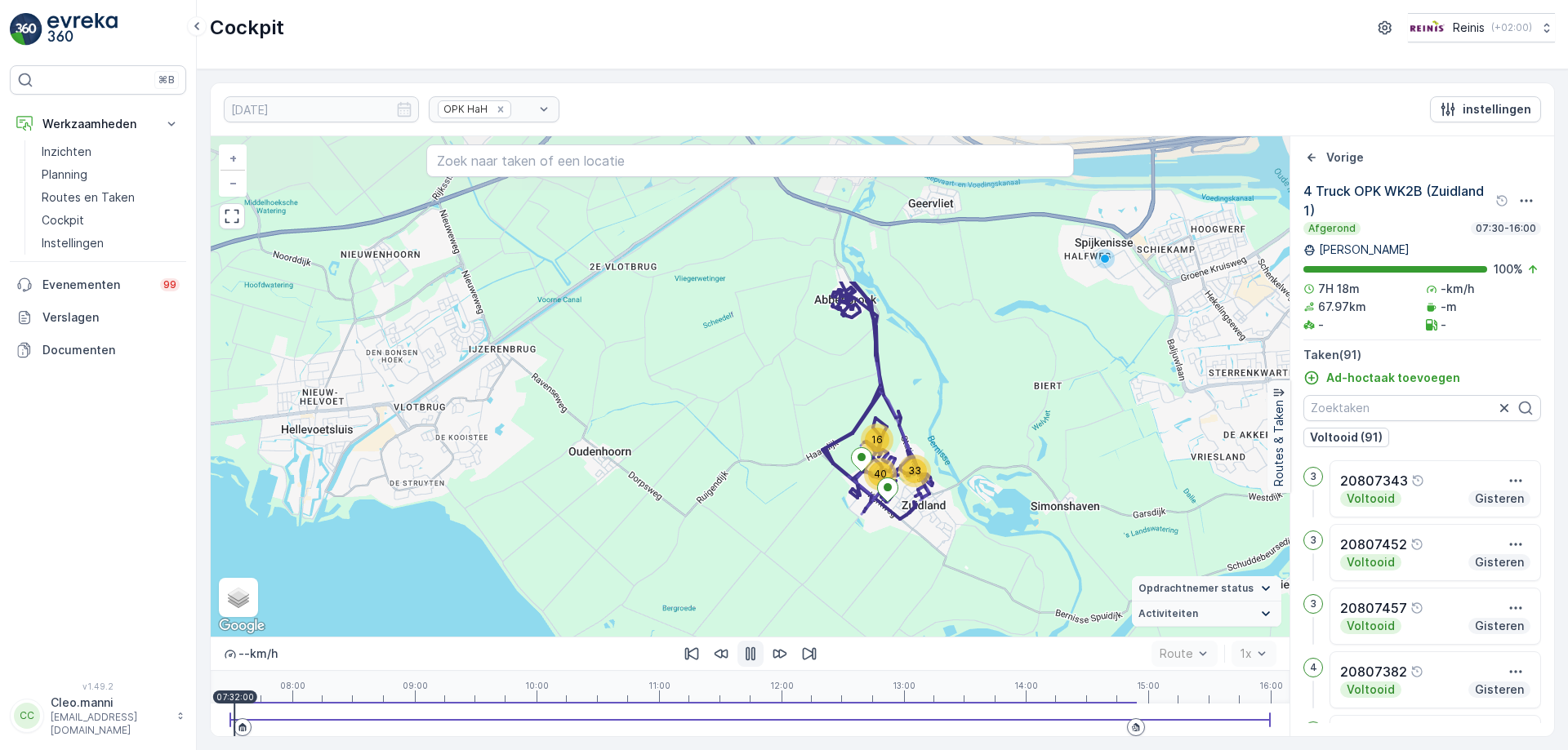
drag, startPoint x: 776, startPoint y: 381, endPoint x: 631, endPoint y: 585, distance: 250.3
click at [631, 585] on div "16 33 40 + − Satelliet stappenplan Terrein Hybride Leaflet Sneltoetsen Kaartgeg…" at bounding box center [750, 386] width 1079 height 500
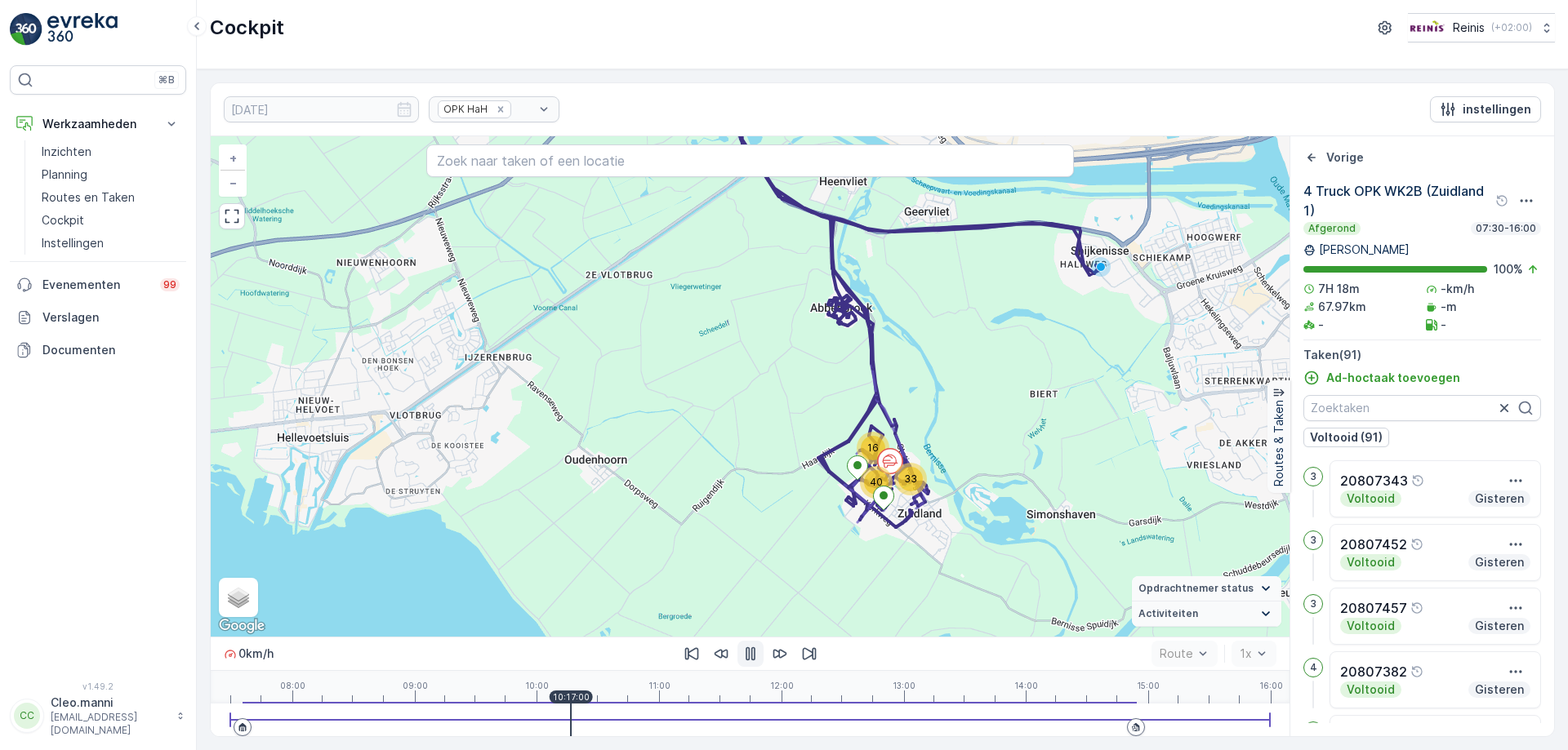
drag, startPoint x: 241, startPoint y: 706, endPoint x: 571, endPoint y: 673, distance: 331.6
click at [571, 673] on div "0 km/h Route 1x 08:00 09:00 10:00 11:00 12:00 13:00 14:00 15:00 16:00 10:17:00" at bounding box center [750, 686] width 1079 height 99
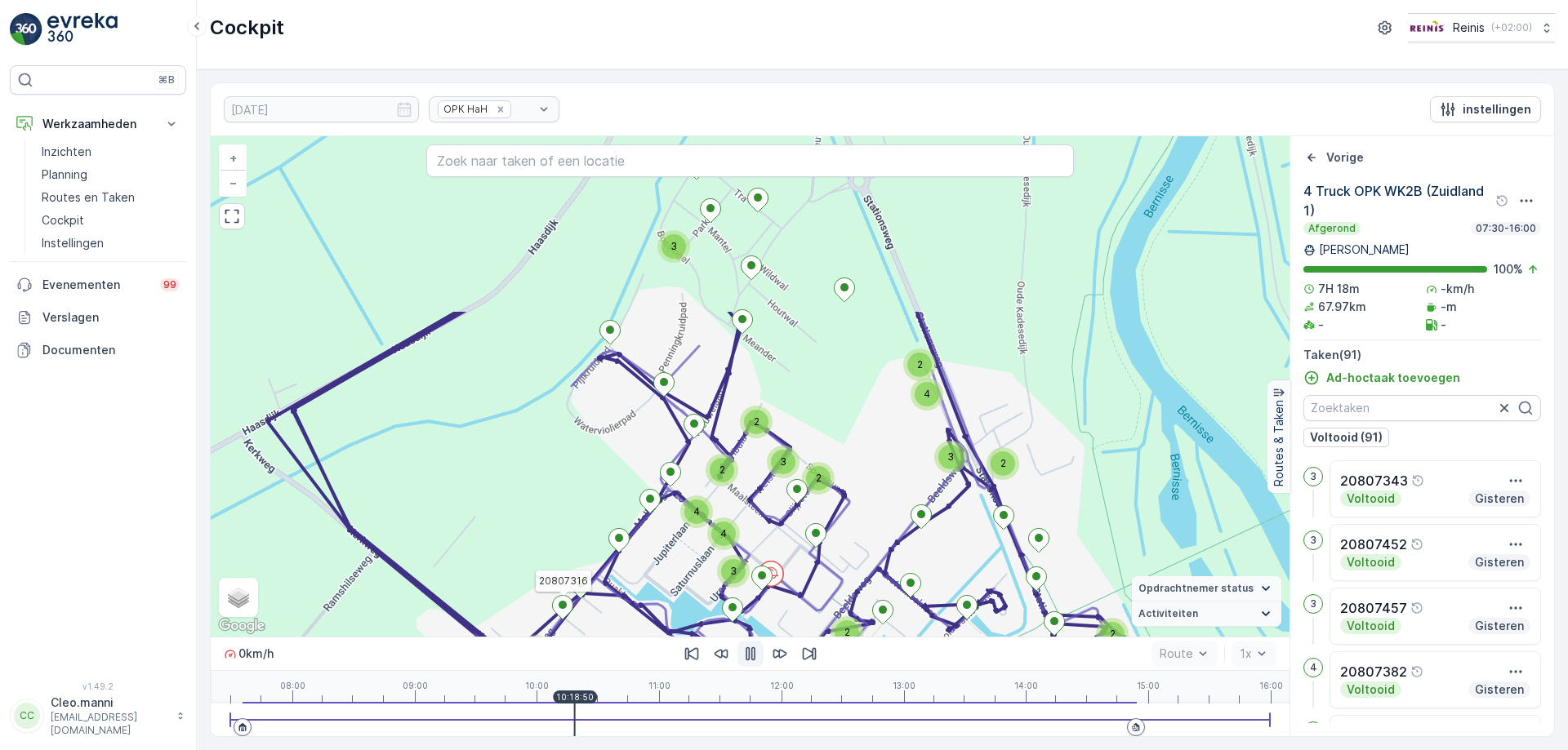
drag, startPoint x: 589, startPoint y: 410, endPoint x: 588, endPoint y: 544, distance: 134.0
click at [588, 544] on div "3 2 2 2 2 3 2 2 2 4 3 3 2 3 5 2 4 4 2 3 2 20807316 + − Satelliet stappenplan Te…" at bounding box center [750, 386] width 1079 height 500
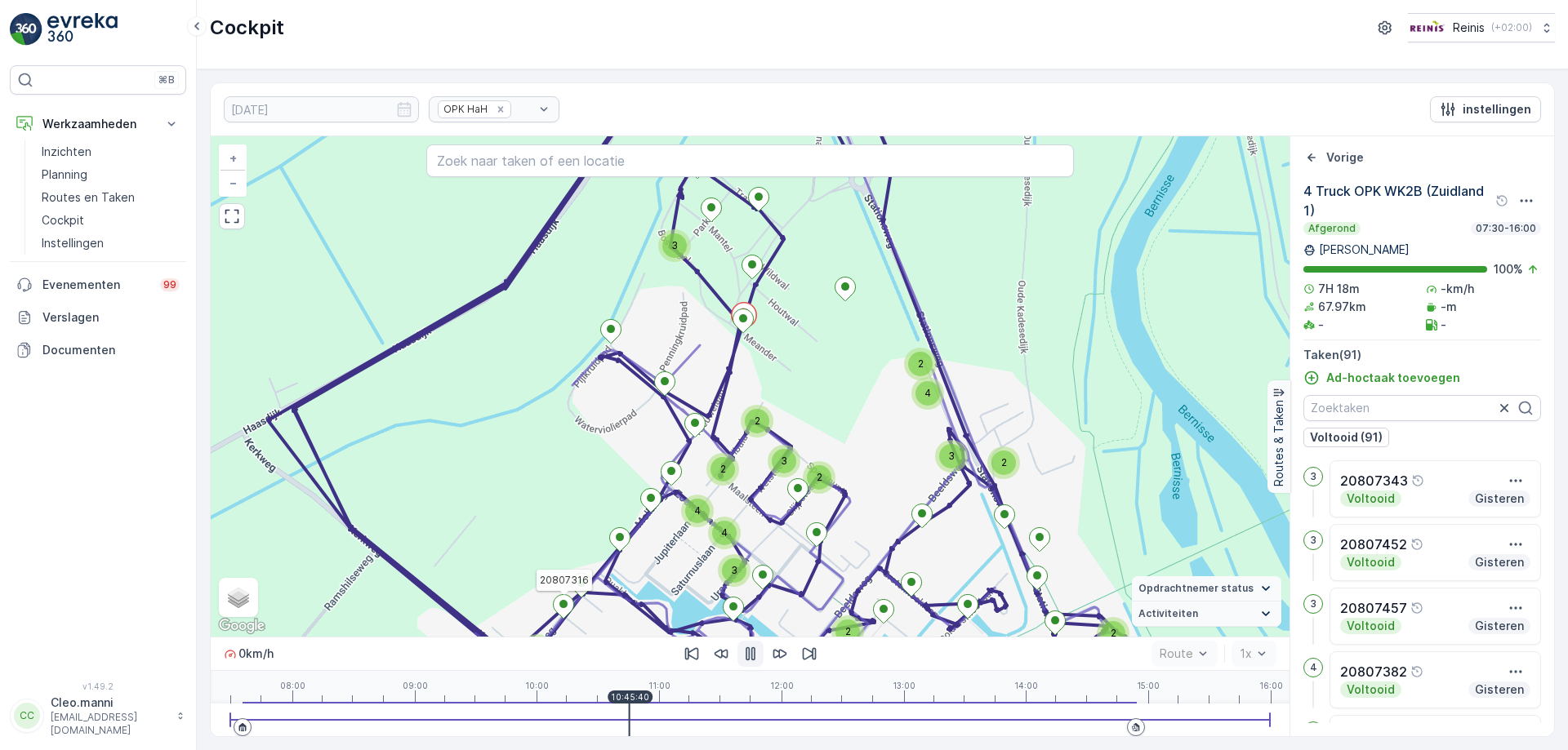
drag, startPoint x: 575, startPoint y: 700, endPoint x: 629, endPoint y: 693, distance: 54.5
click at [629, 693] on p "10:45:40" at bounding box center [630, 697] width 38 height 10
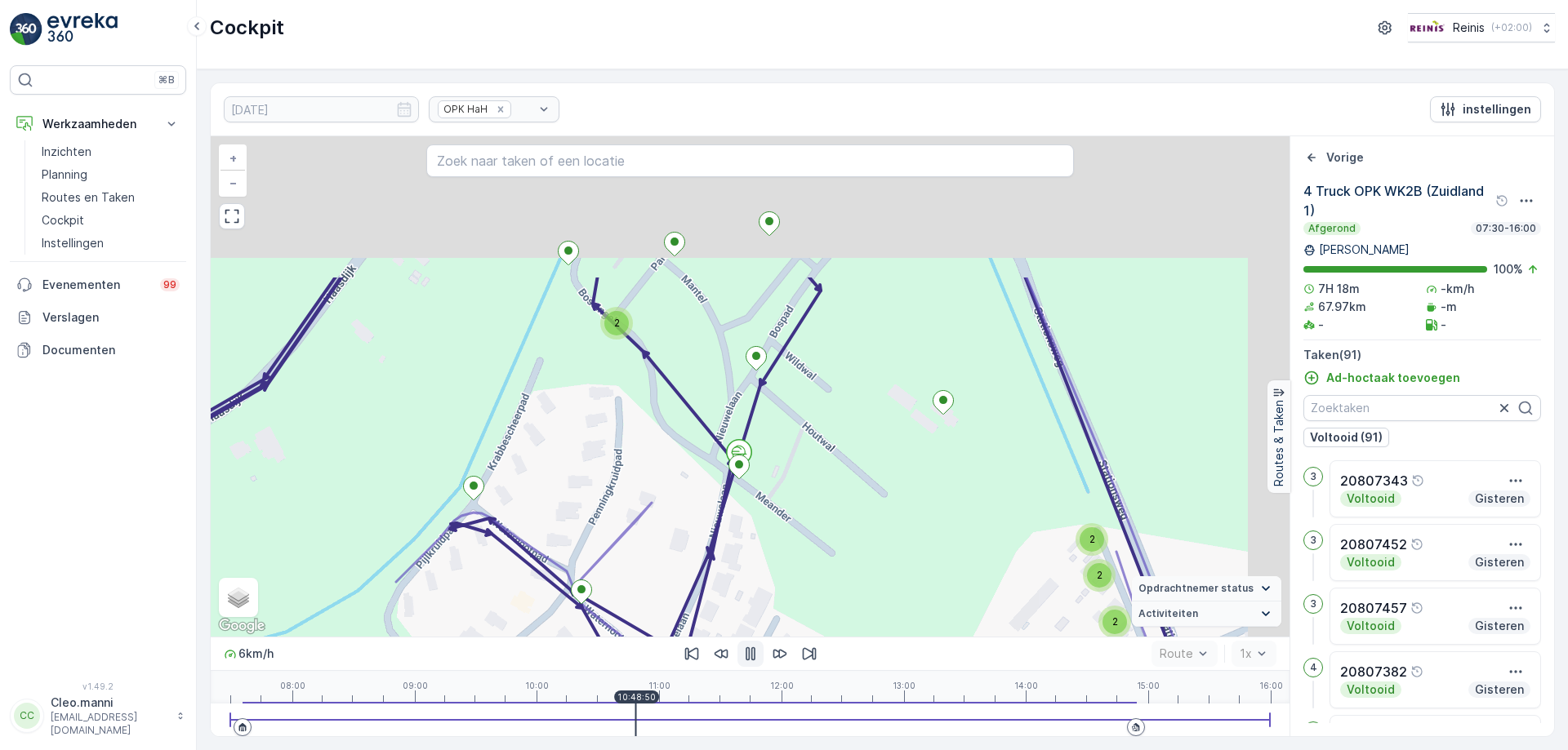
drag, startPoint x: 670, startPoint y: 492, endPoint x: 652, endPoint y: 530, distance: 42.0
click at [656, 522] on div "2 2 2 2 2 2 2 2 2 2 2 4 4 2 2 20807316 + − Satelliet stappenplan Terrein Hybrid…" at bounding box center [750, 386] width 1079 height 500
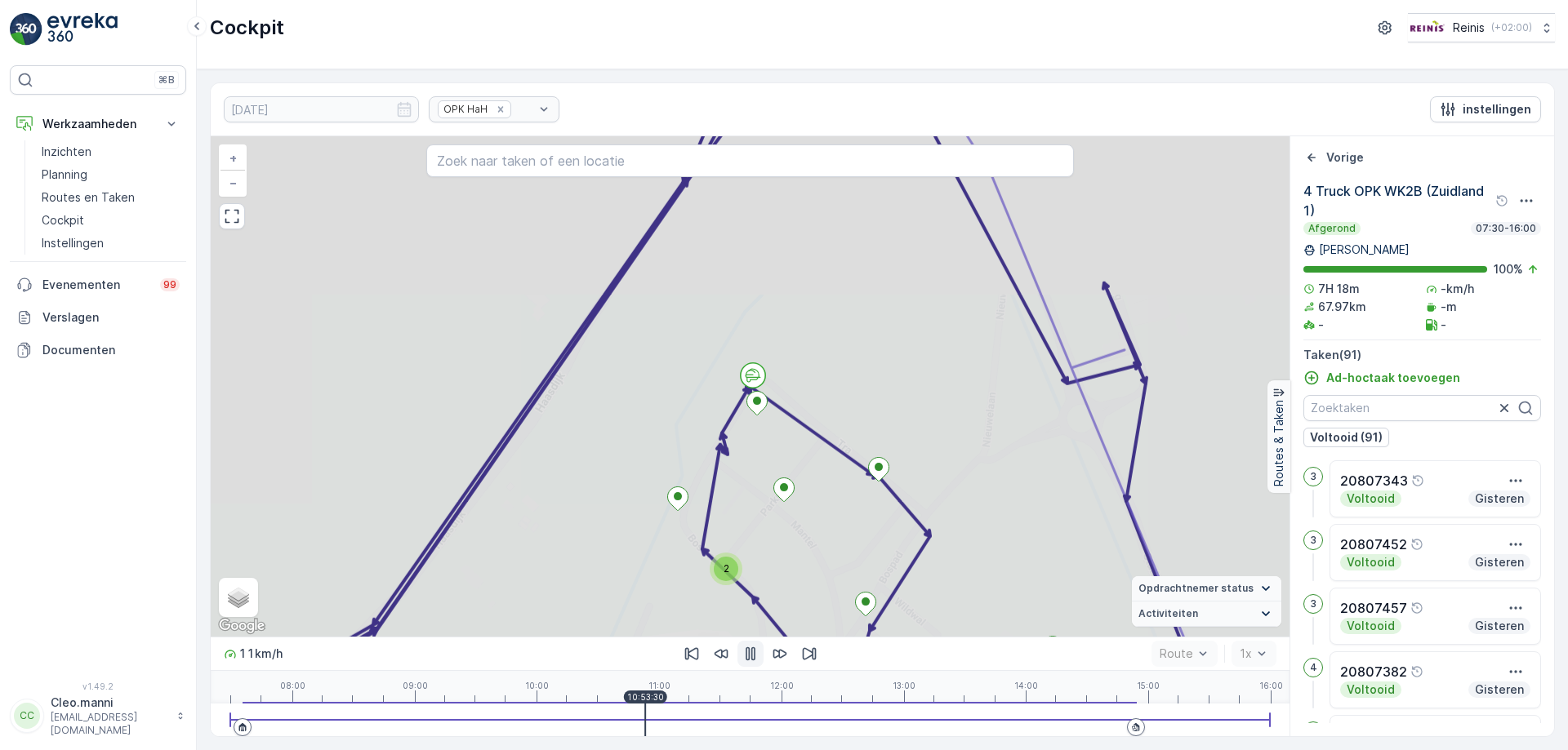
drag, startPoint x: 646, startPoint y: 711, endPoint x: 658, endPoint y: 708, distance: 12.4
click at [658, 708] on div at bounding box center [750, 720] width 1040 height 33
